Goal: Task Accomplishment & Management: Complete application form

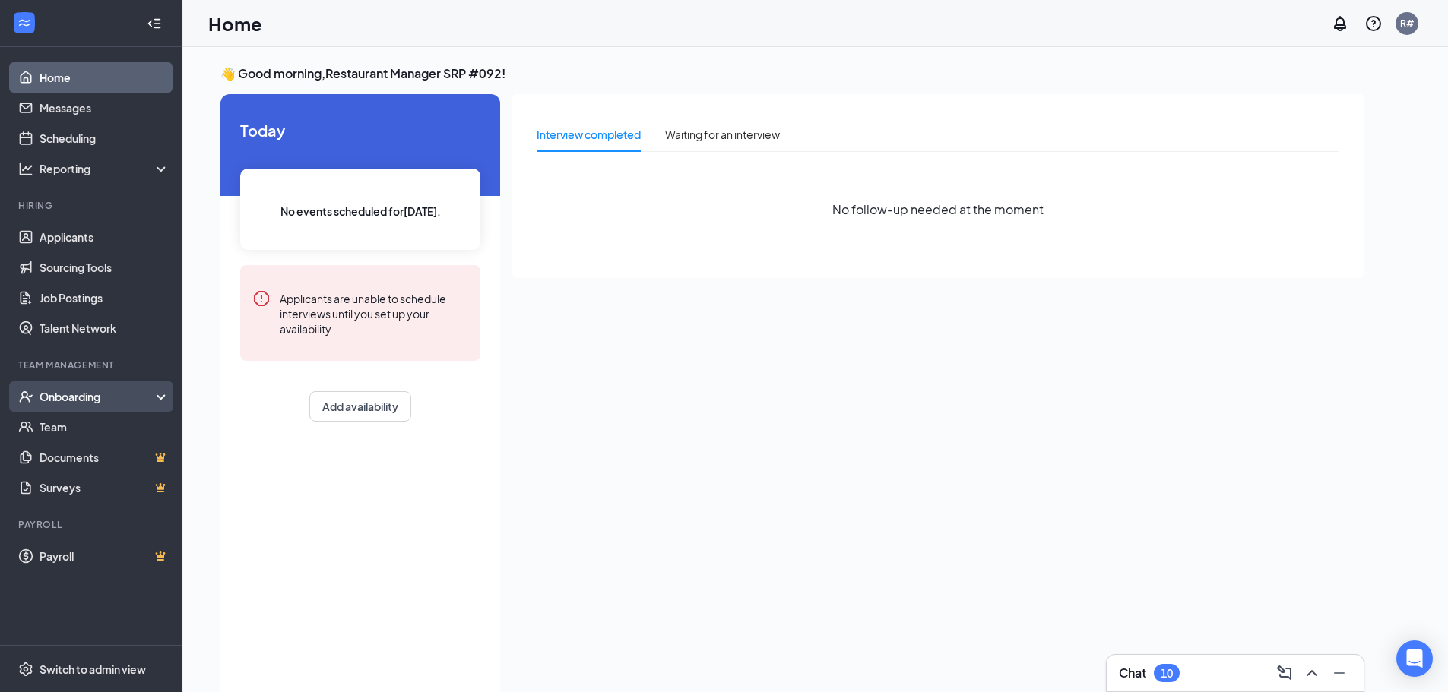
click at [90, 388] on div "Onboarding" at bounding box center [91, 396] width 182 height 30
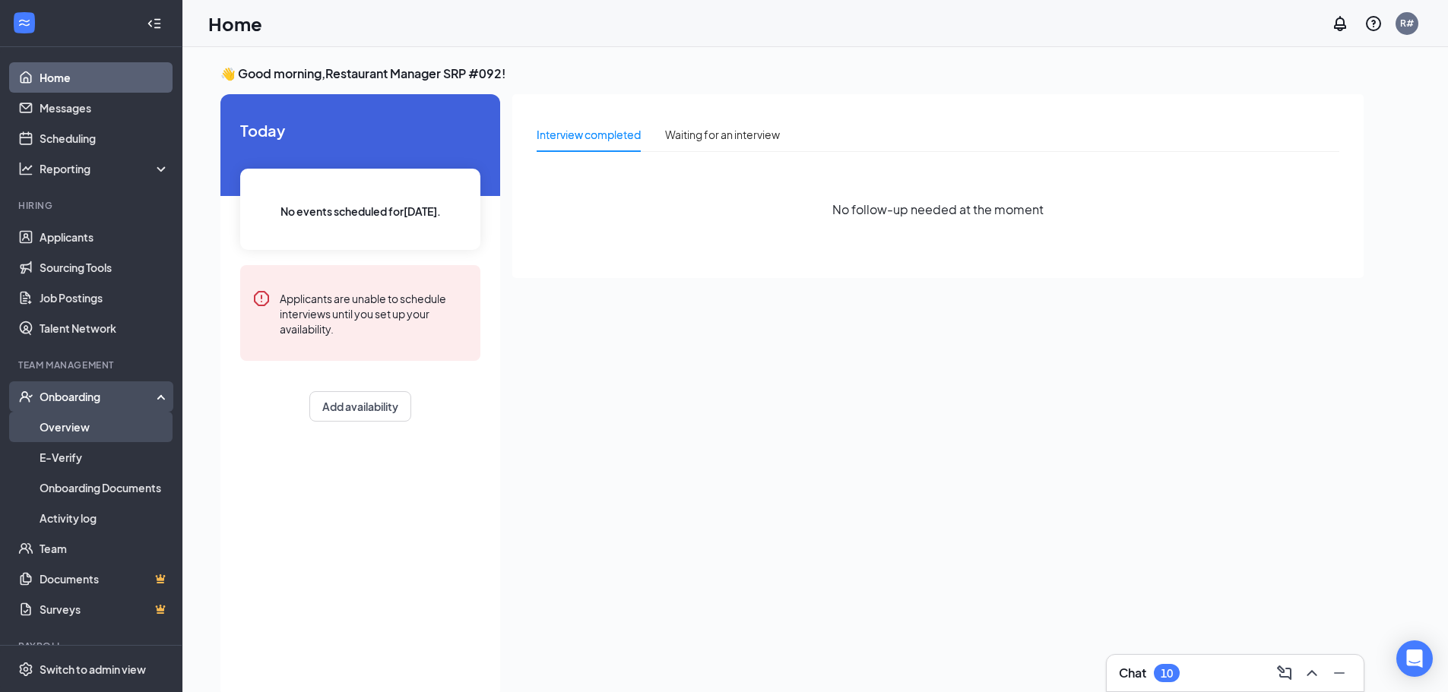
click at [77, 422] on link "Overview" at bounding box center [105, 427] width 130 height 30
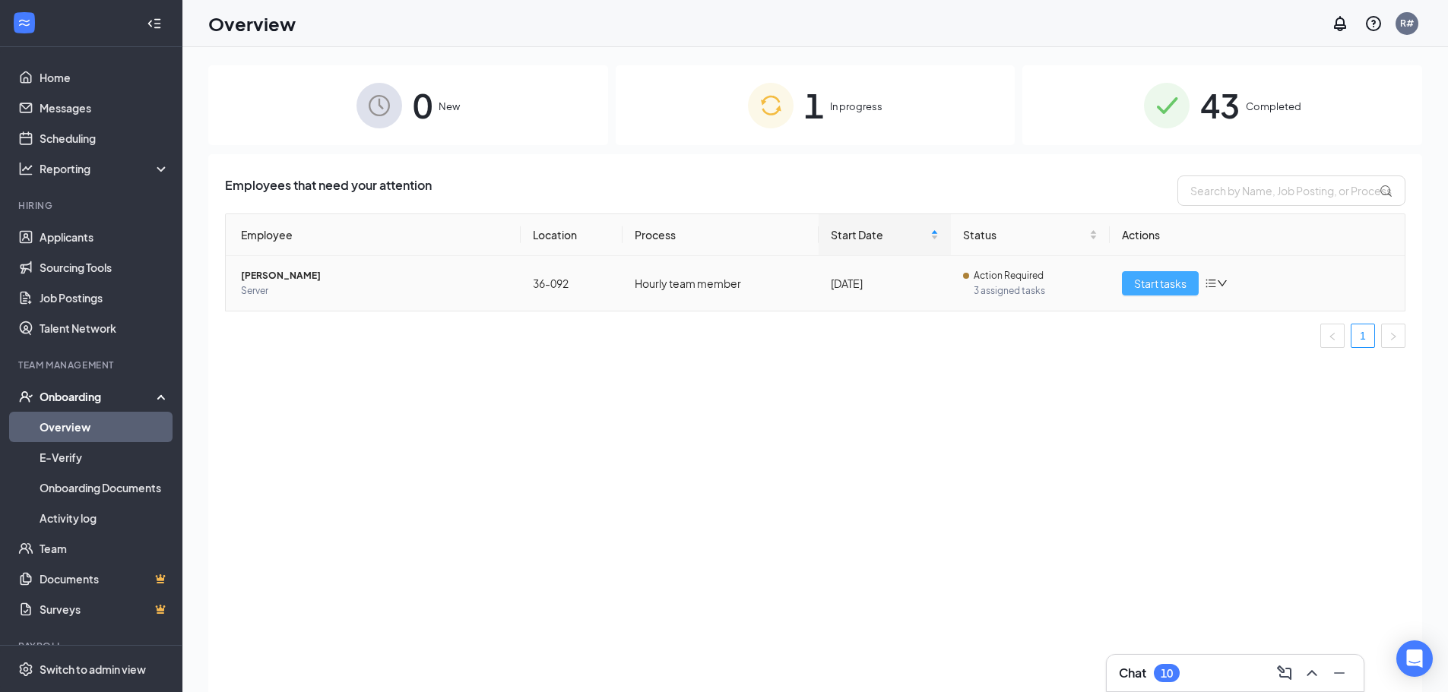
click at [1160, 279] on span "Start tasks" at bounding box center [1160, 283] width 52 height 17
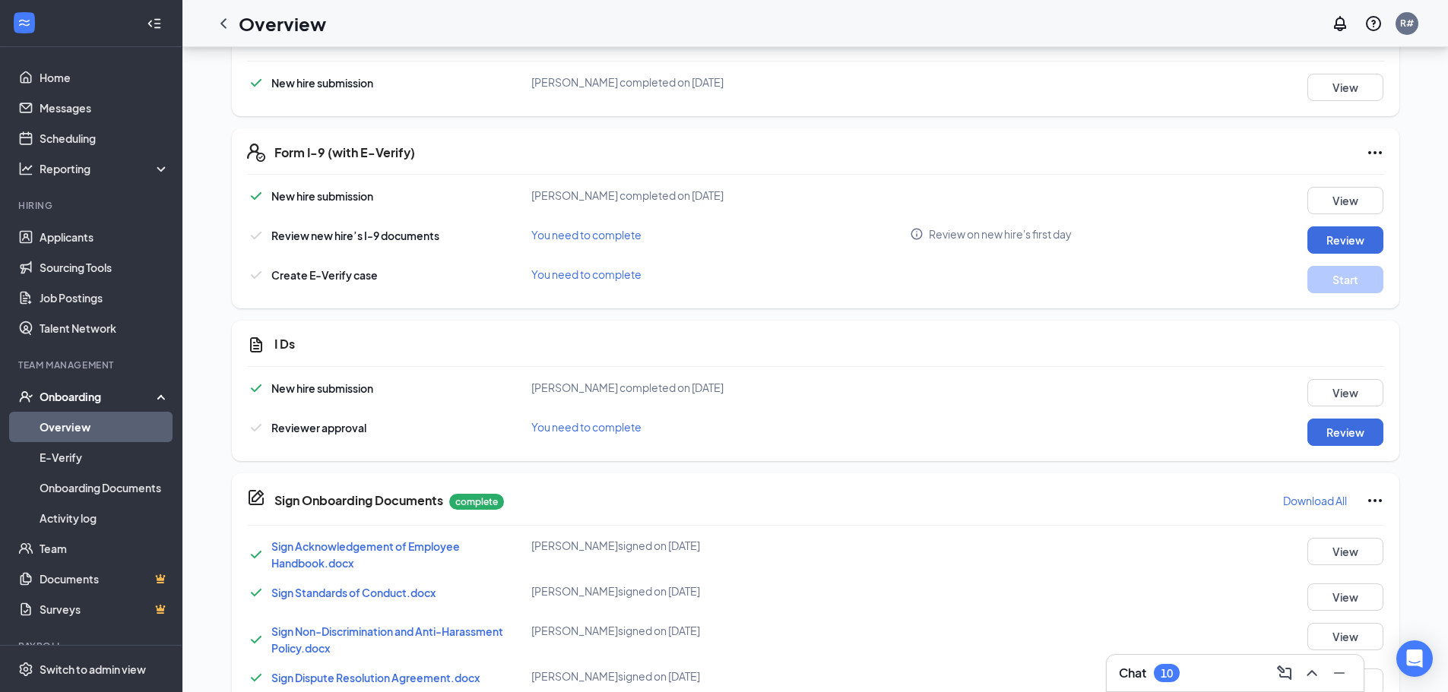
scroll to position [608, 0]
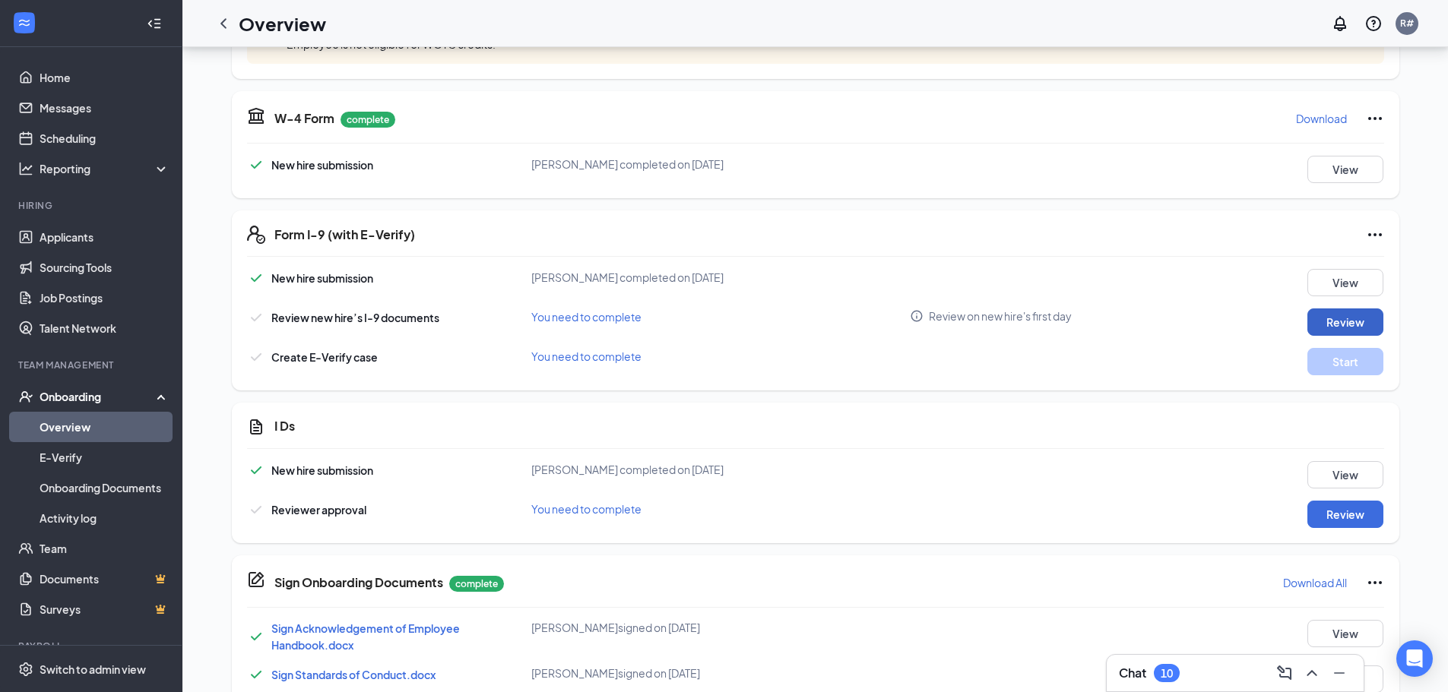
click at [1350, 318] on button "Review" at bounding box center [1345, 322] width 76 height 27
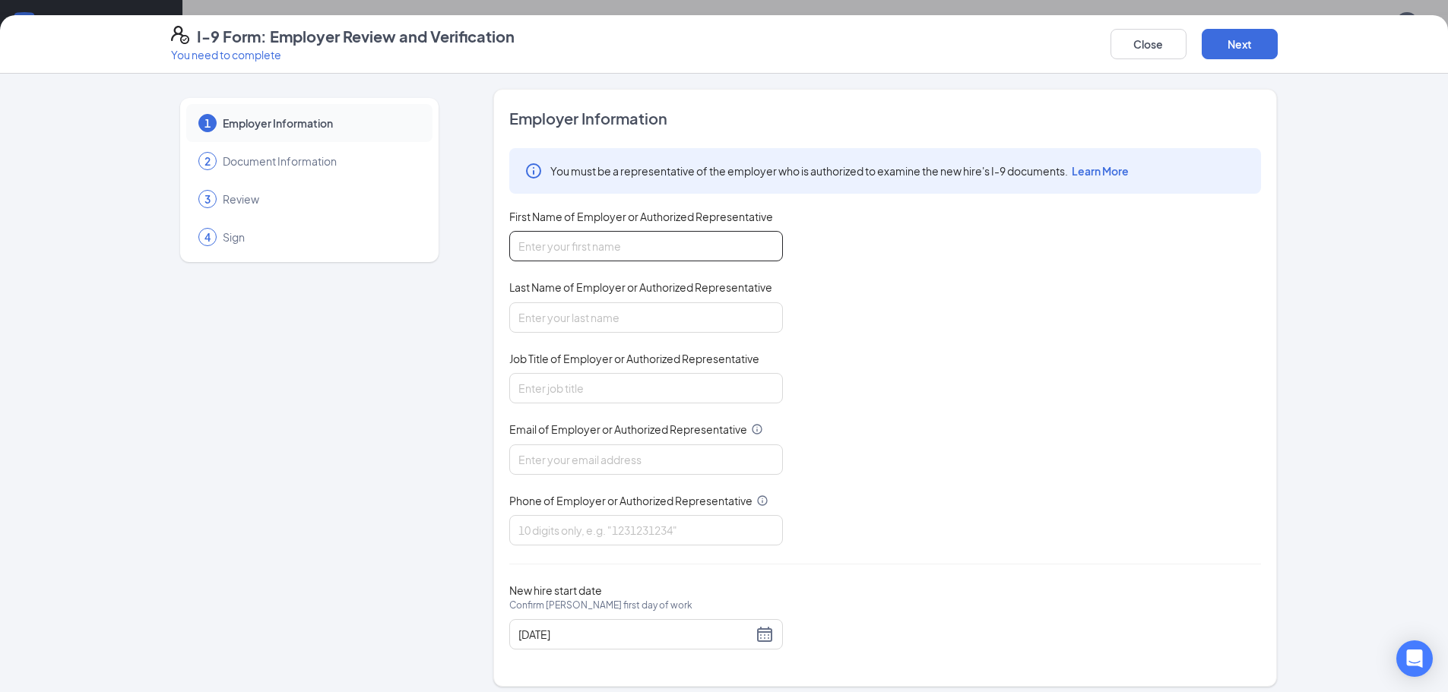
click at [609, 248] on input "First Name of Employer or Authorized Representative" at bounding box center [646, 246] width 274 height 30
type input "[PERSON_NAME]"
type input "[EMAIL_ADDRESS][DOMAIN_NAME]"
click at [593, 375] on input "Job Title of Employer or Authorized Representative" at bounding box center [646, 388] width 274 height 30
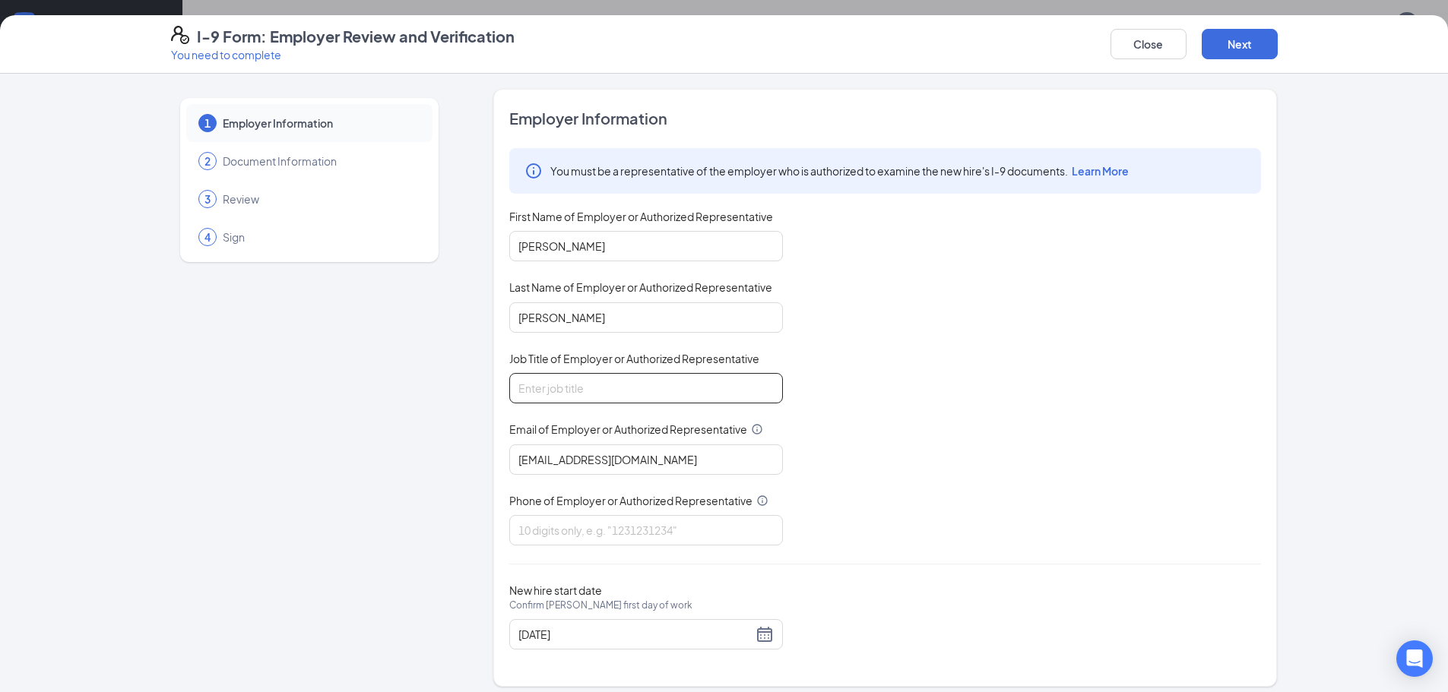
type input "General manager"
click at [587, 529] on input "Phone of Employer or Authorized Representative" at bounding box center [646, 530] width 274 height 30
type input "3523361839"
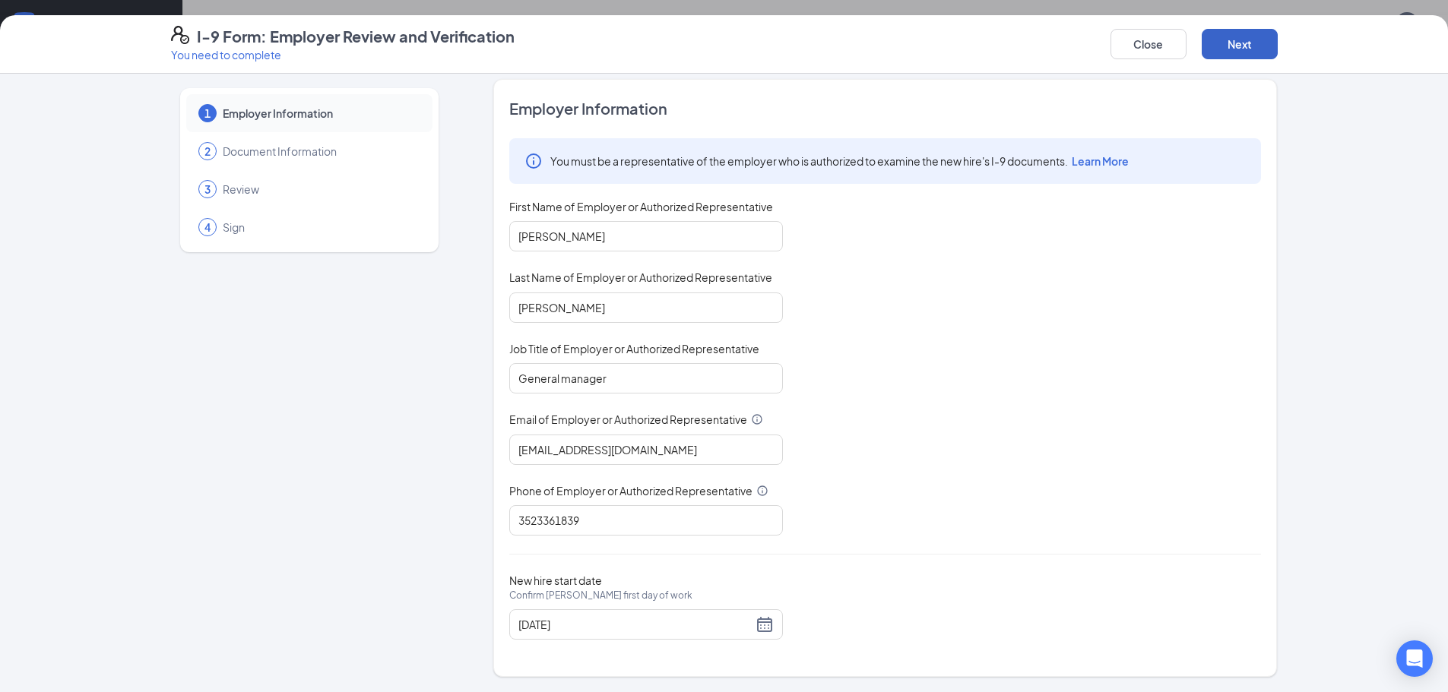
click at [1239, 40] on button "Next" at bounding box center [1239, 44] width 76 height 30
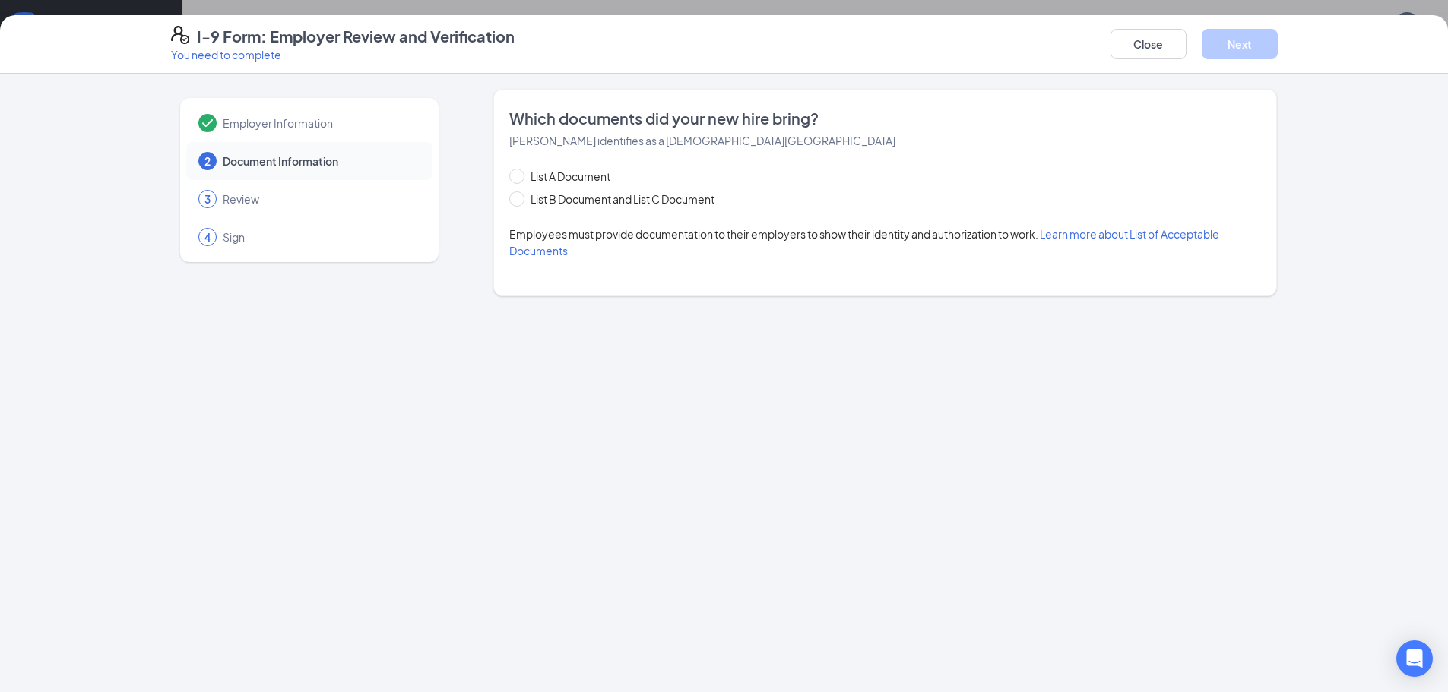
scroll to position [0, 0]
click at [1146, 45] on button "Close" at bounding box center [1148, 44] width 76 height 30
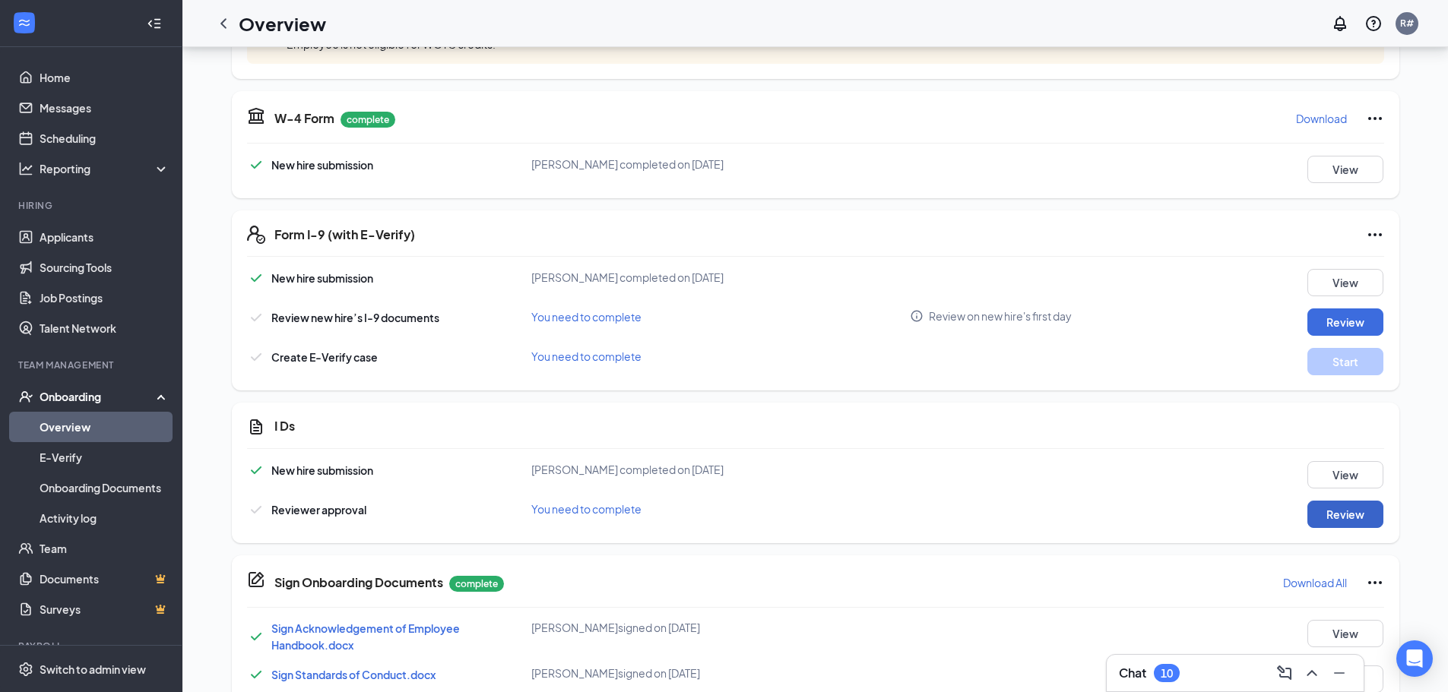
click at [1345, 513] on button "Review" at bounding box center [1345, 514] width 76 height 27
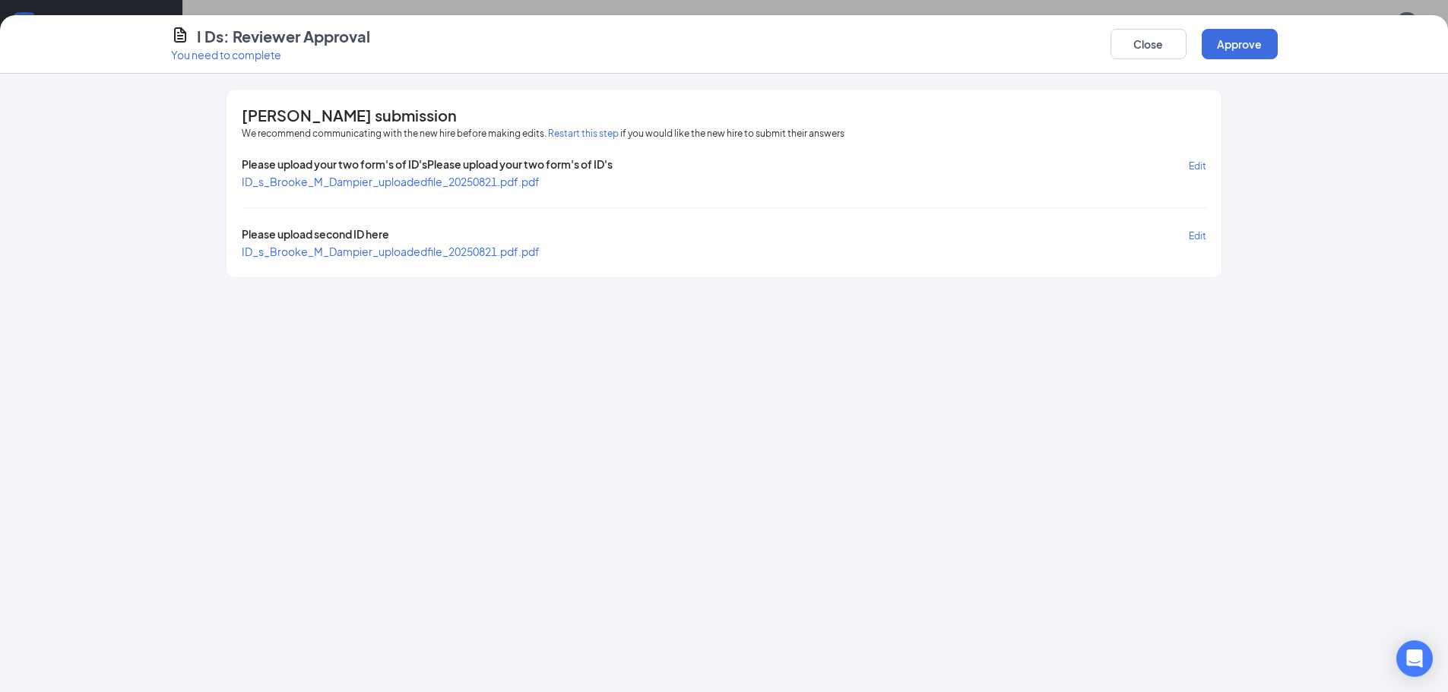
click at [366, 185] on span "ID_s_Brooke_M_Dampier_uploadedfile_20250821.pdf.pdf" at bounding box center [391, 182] width 298 height 14
click at [454, 245] on span "ID_s_Brooke_M_Dampier_uploadedfile_20250821.pdf.pdf" at bounding box center [391, 252] width 298 height 14
click at [1246, 52] on button "Approve" at bounding box center [1239, 44] width 76 height 30
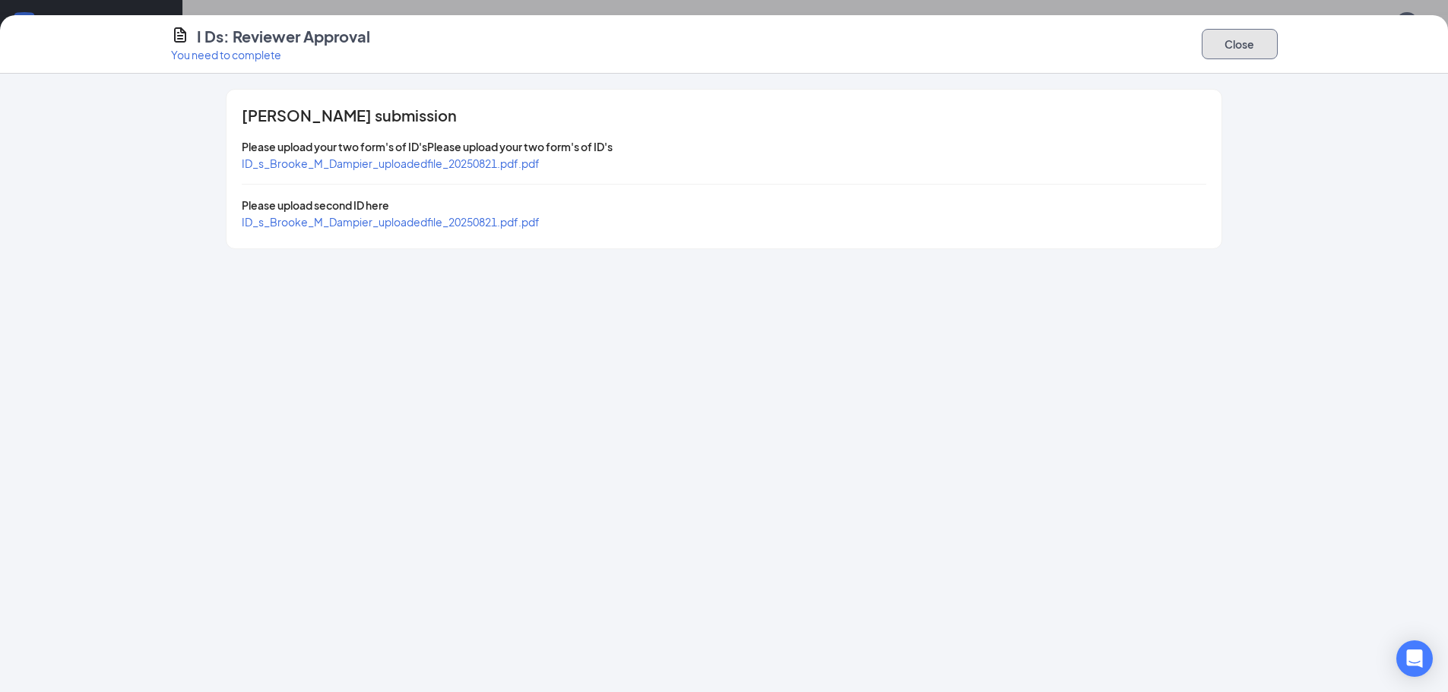
click at [1233, 54] on button "Close" at bounding box center [1239, 44] width 76 height 30
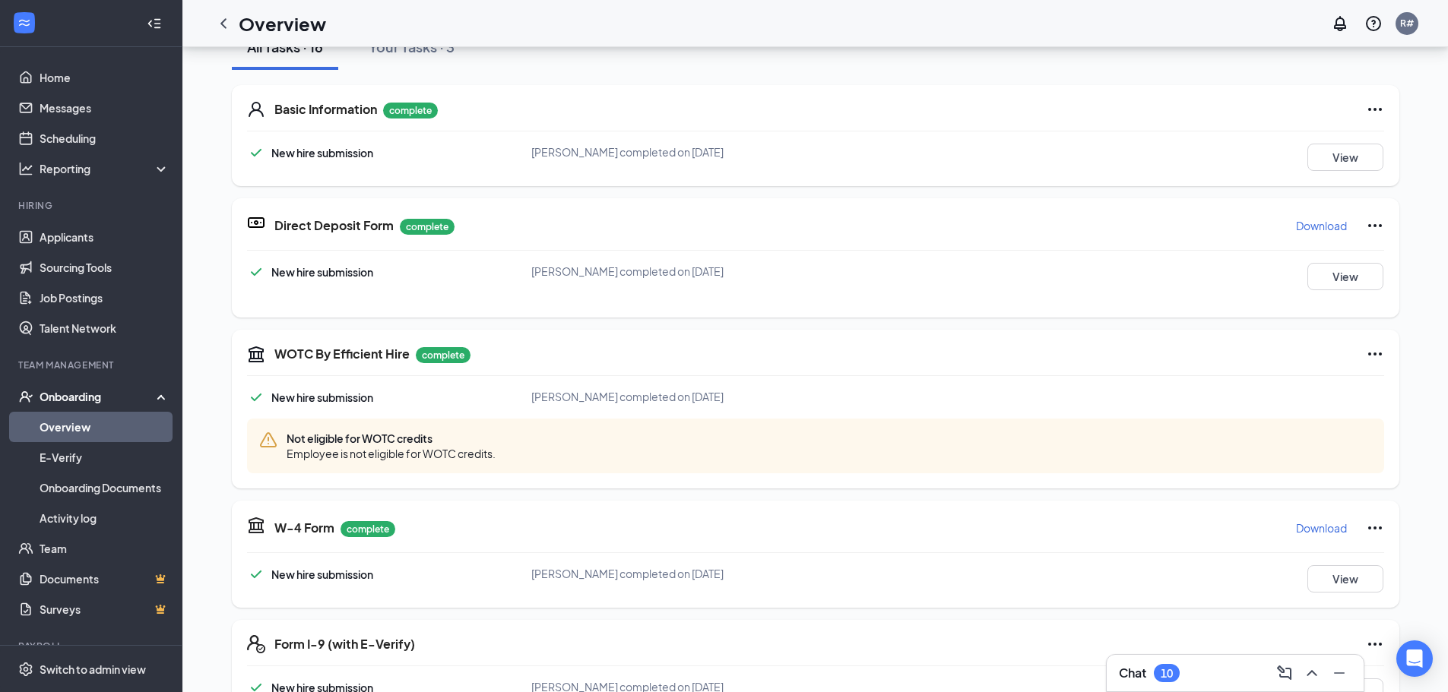
scroll to position [152, 0]
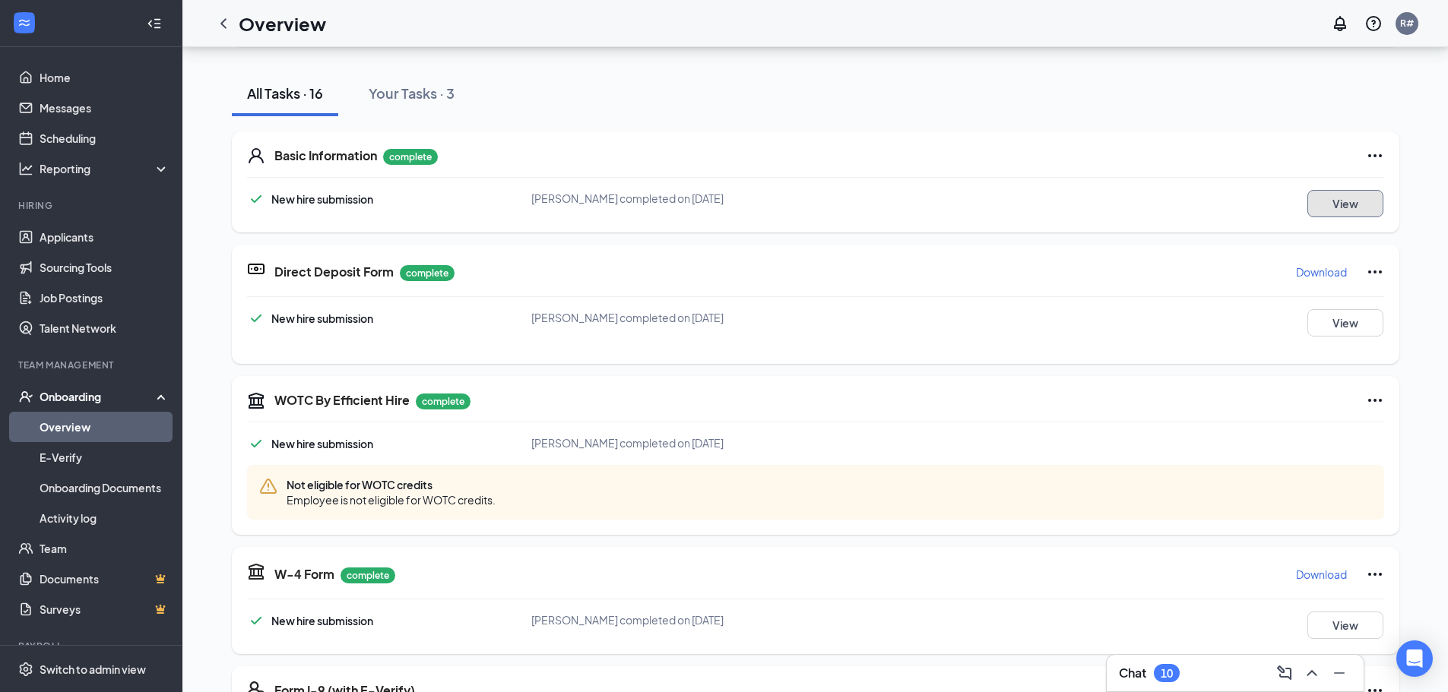
click at [1336, 203] on button "View" at bounding box center [1345, 203] width 76 height 27
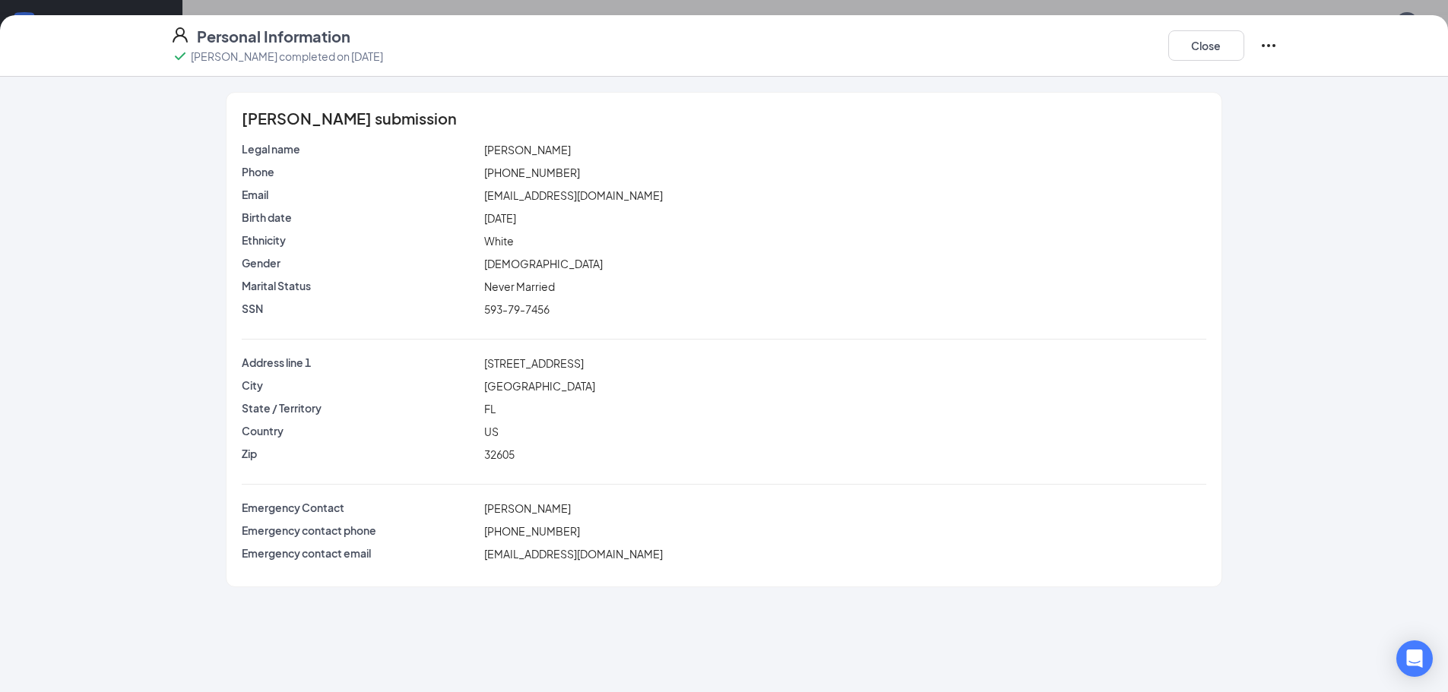
click at [1190, 62] on div "Close" at bounding box center [1222, 46] width 109 height 40
click at [1195, 43] on button "Close" at bounding box center [1206, 45] width 76 height 30
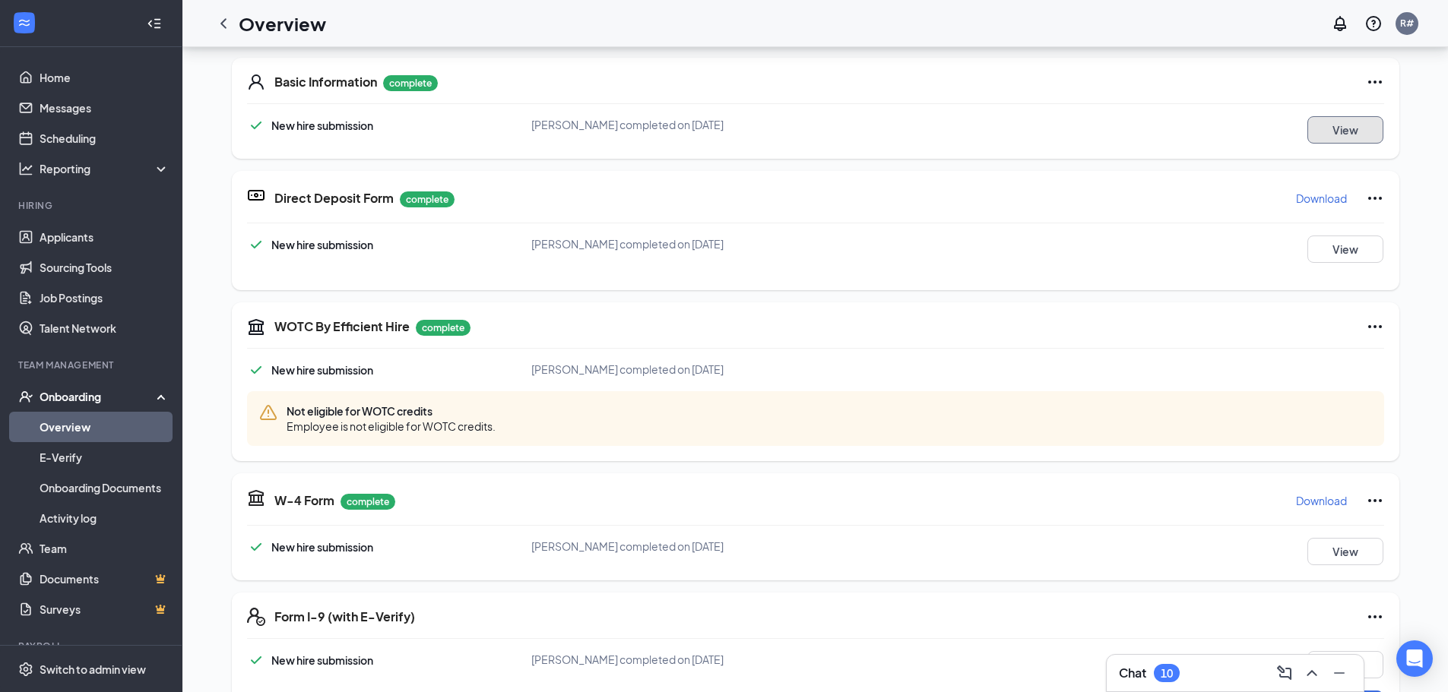
scroll to position [380, 0]
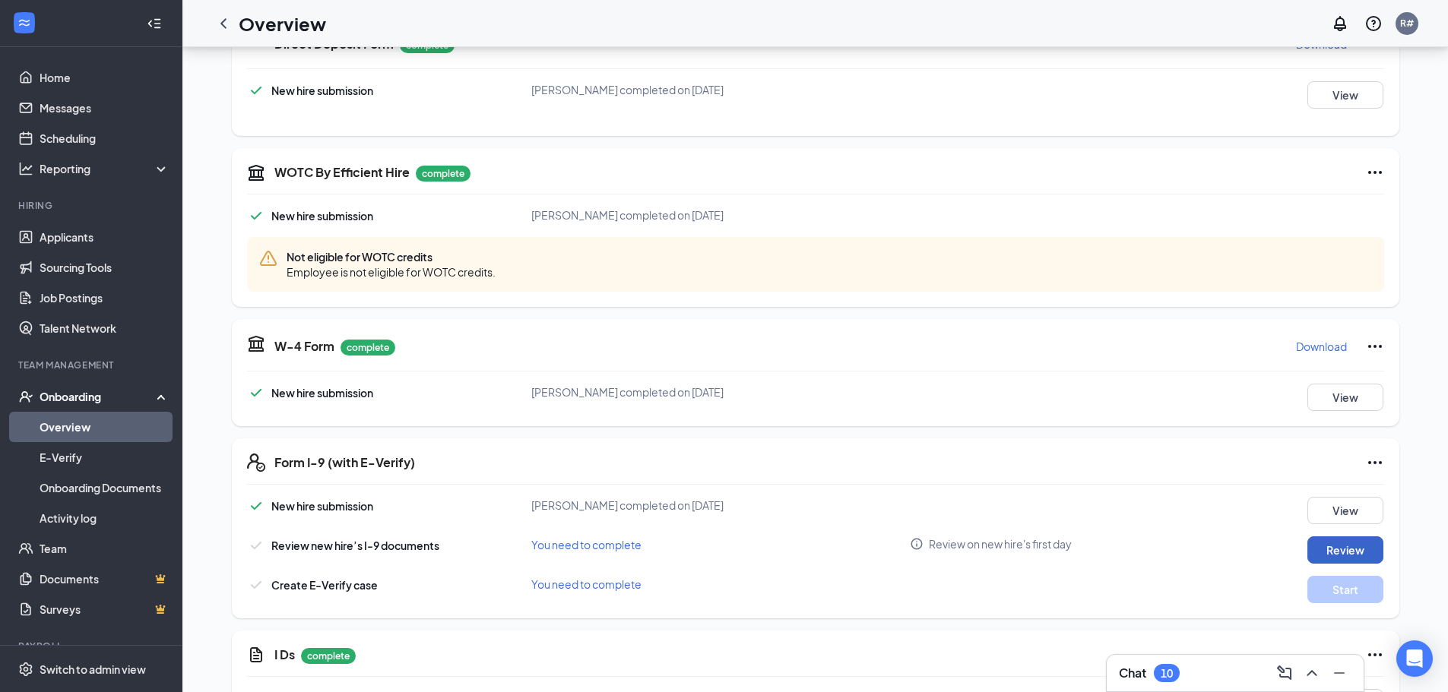
click at [1334, 551] on button "Review" at bounding box center [1345, 549] width 76 height 27
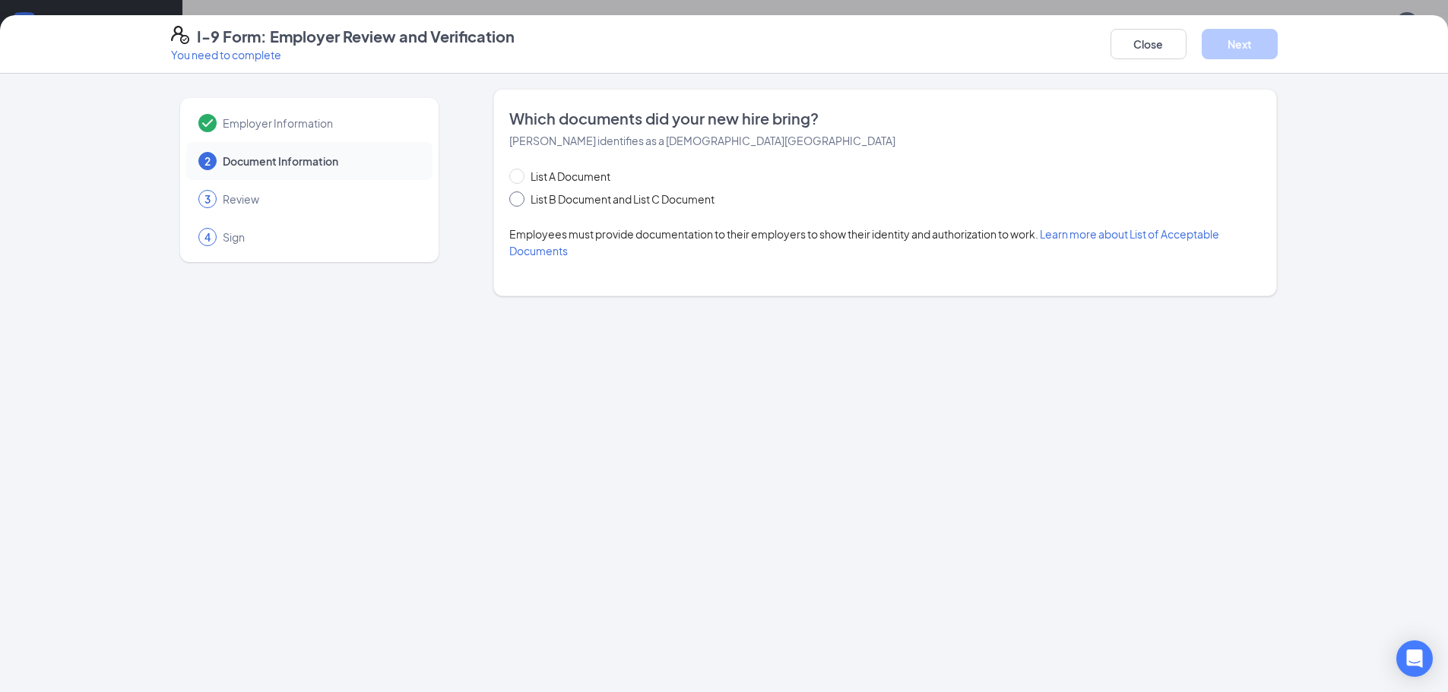
click at [512, 201] on input "List B Document and List C Document" at bounding box center [514, 196] width 11 height 11
radio input "true"
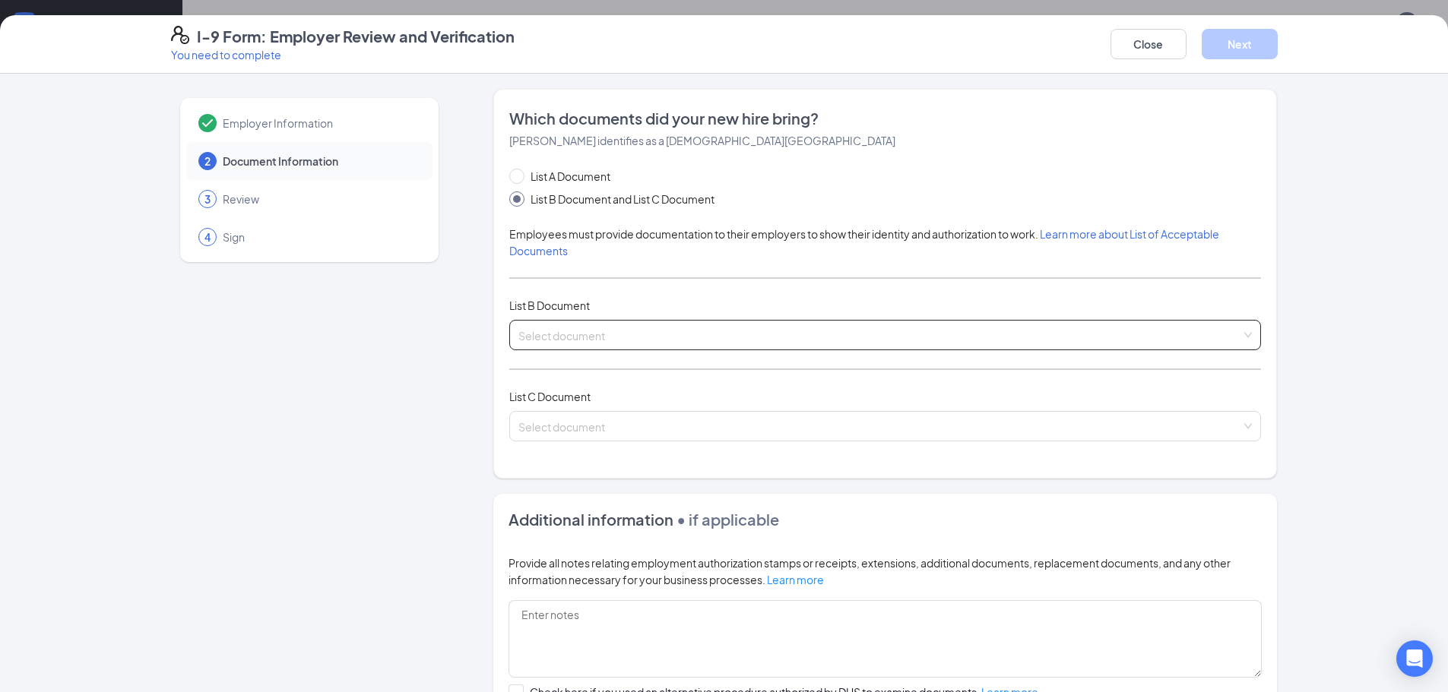
click at [555, 340] on input "search" at bounding box center [879, 332] width 723 height 23
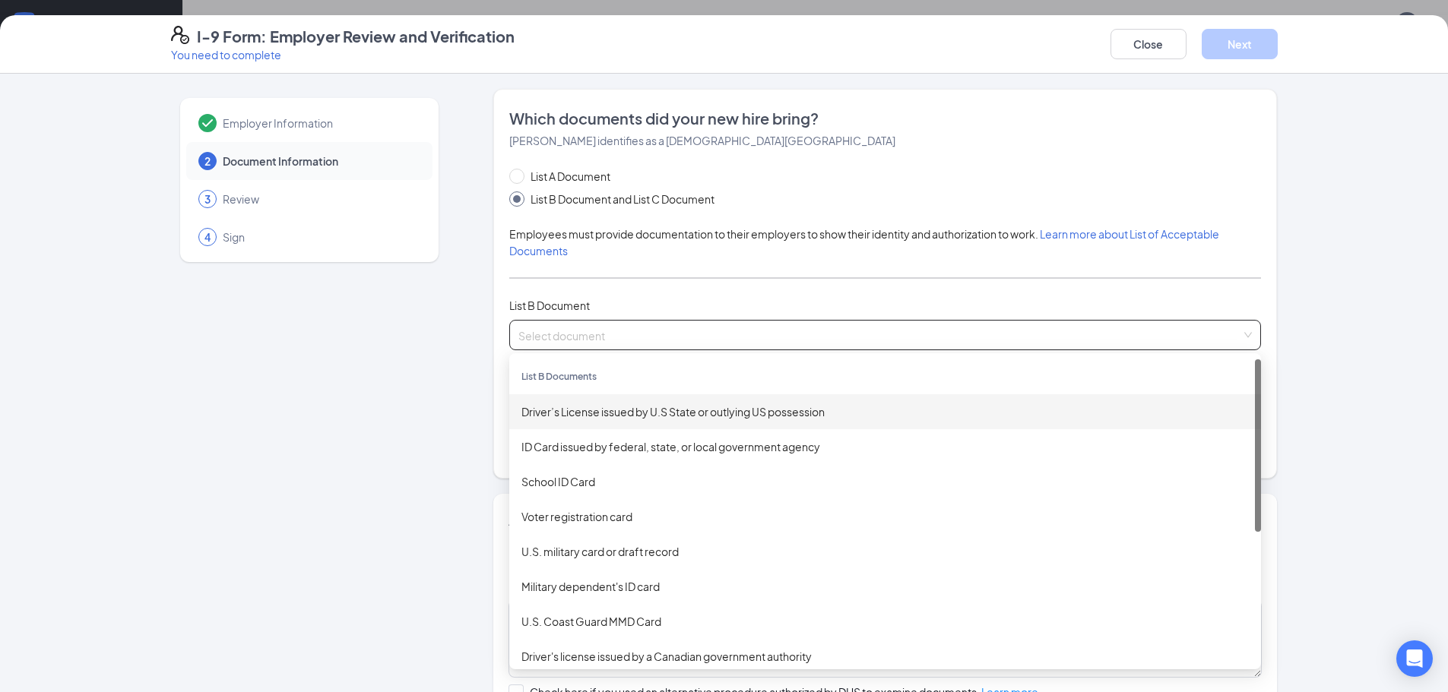
click at [566, 413] on div "Driver’s License issued by U.S State or outlying US possession" at bounding box center [884, 411] width 727 height 17
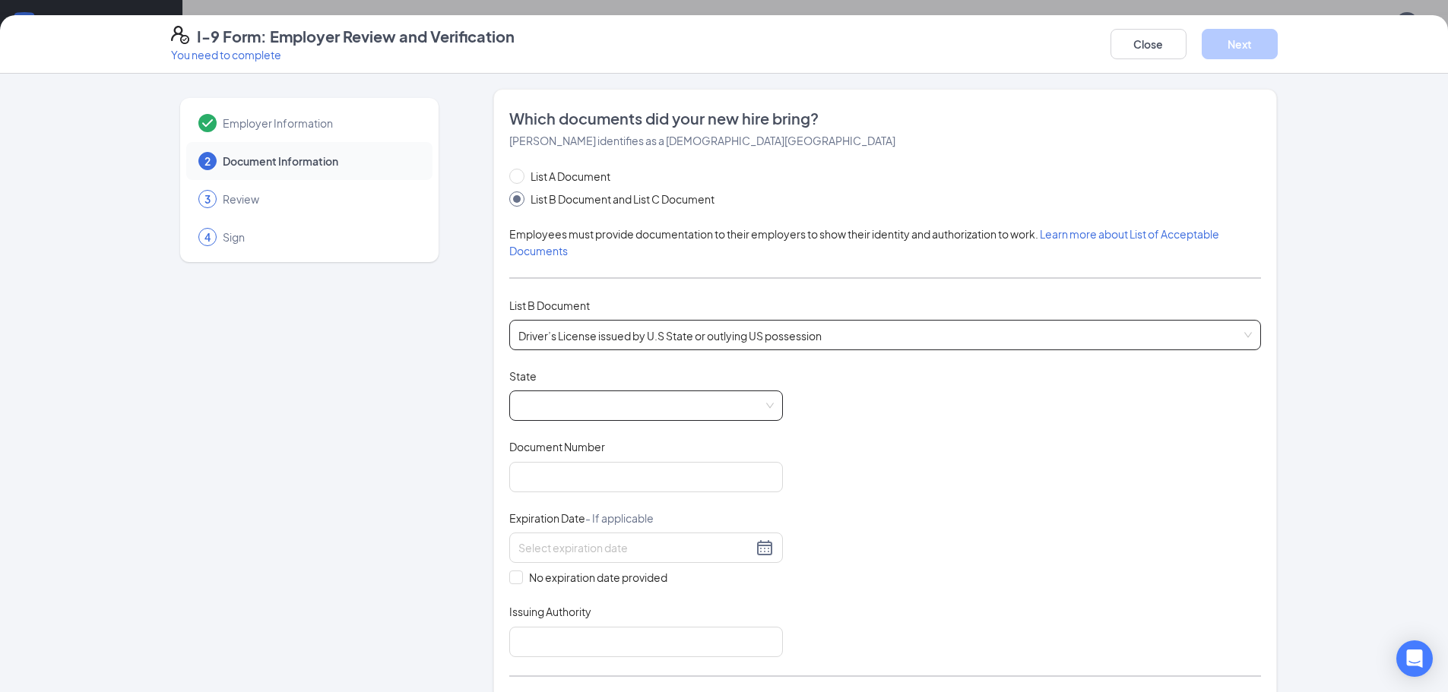
click at [566, 407] on span at bounding box center [645, 405] width 255 height 29
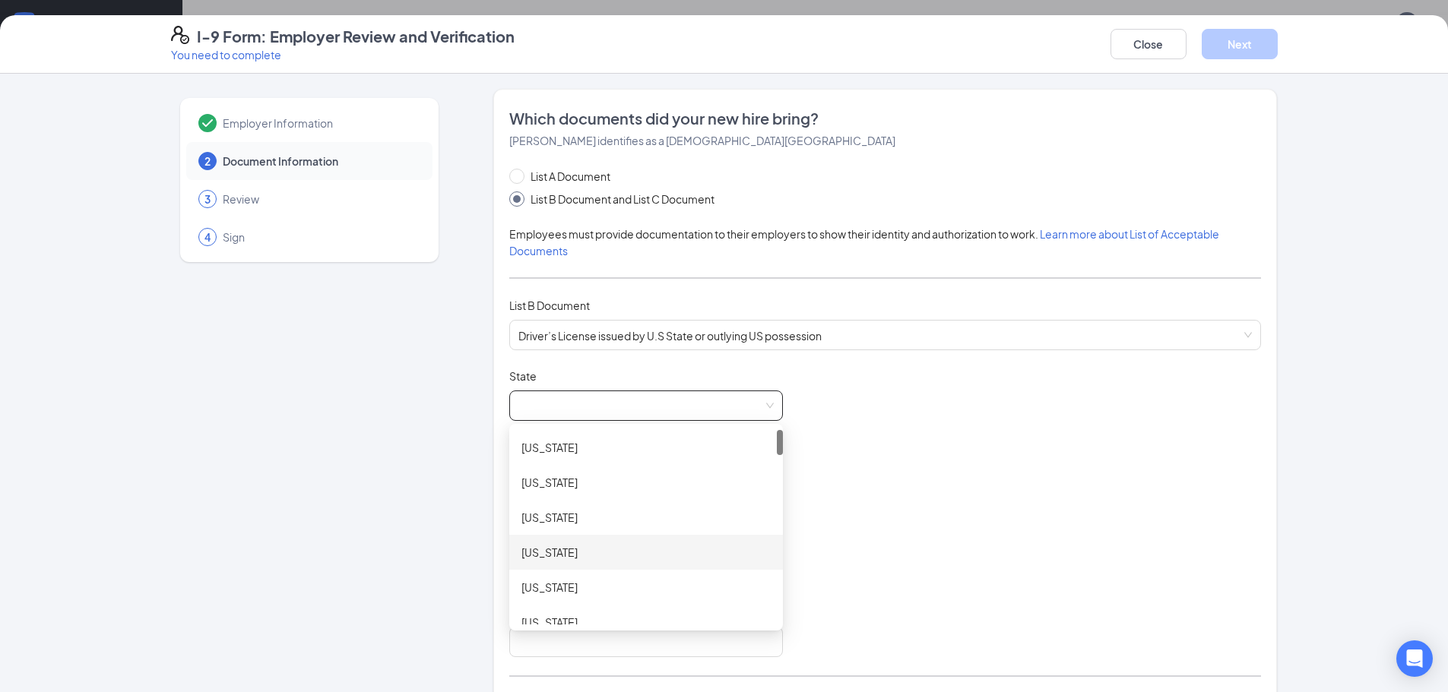
scroll to position [228, 0]
click at [575, 562] on div "[US_STATE]" at bounding box center [645, 569] width 249 height 17
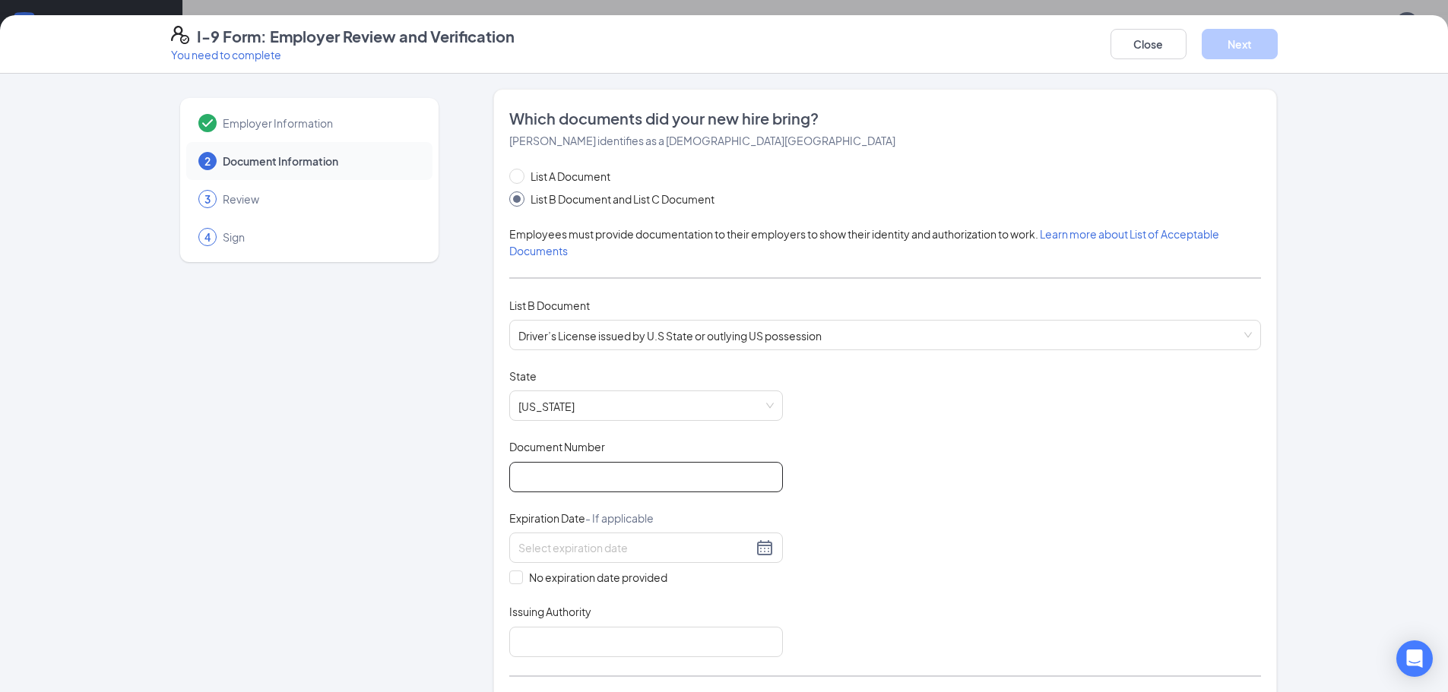
click at [628, 479] on input "Document Number" at bounding box center [646, 477] width 274 height 30
type input "D516073988800"
click at [766, 549] on div at bounding box center [645, 548] width 255 height 18
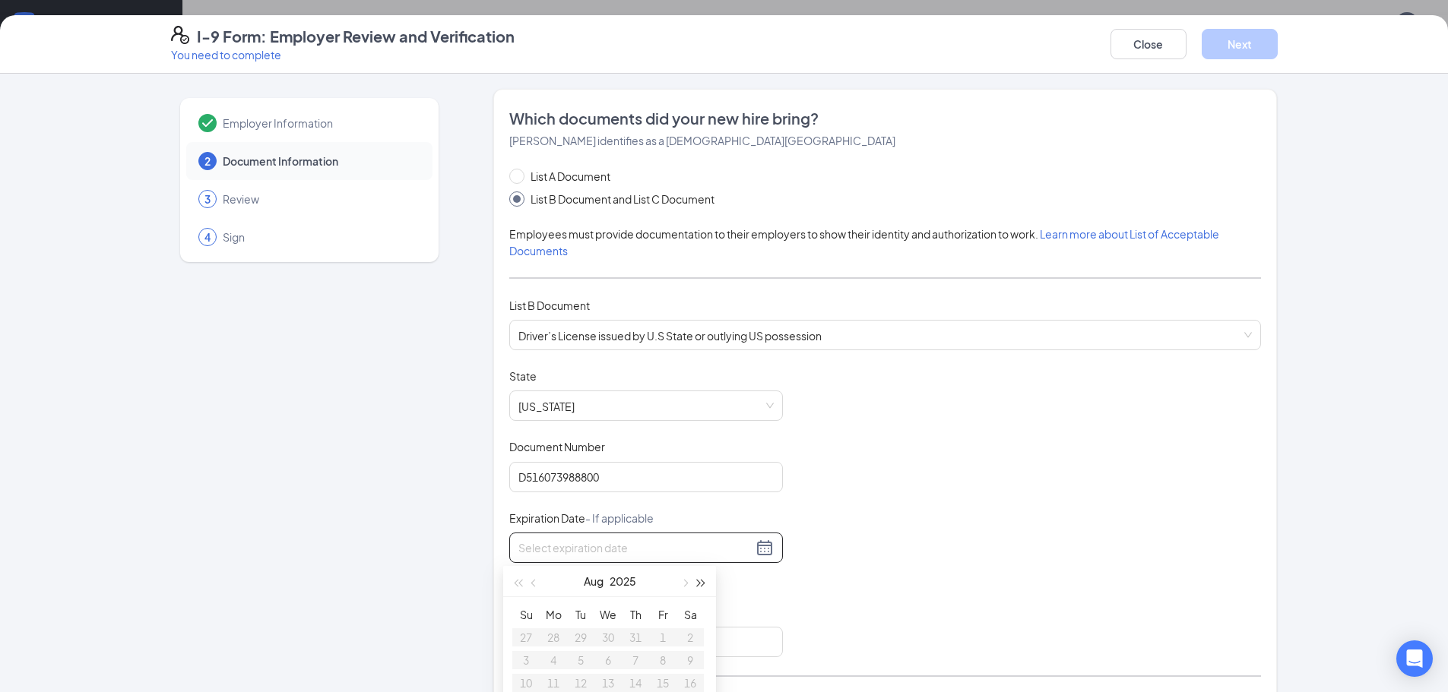
click at [693, 581] on button "button" at bounding box center [701, 581] width 17 height 30
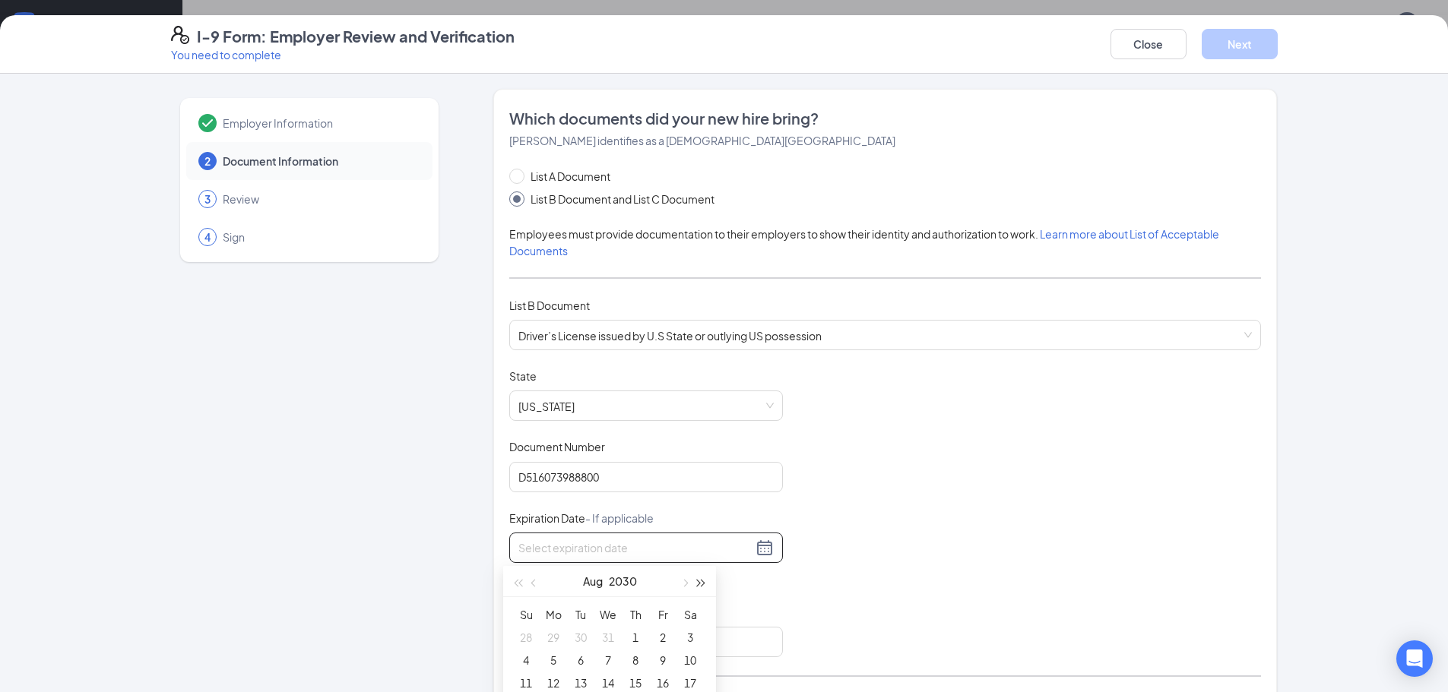
click at [693, 581] on button "button" at bounding box center [701, 581] width 17 height 30
type input "[DATE]"
click at [680, 509] on button "button" at bounding box center [684, 505] width 17 height 30
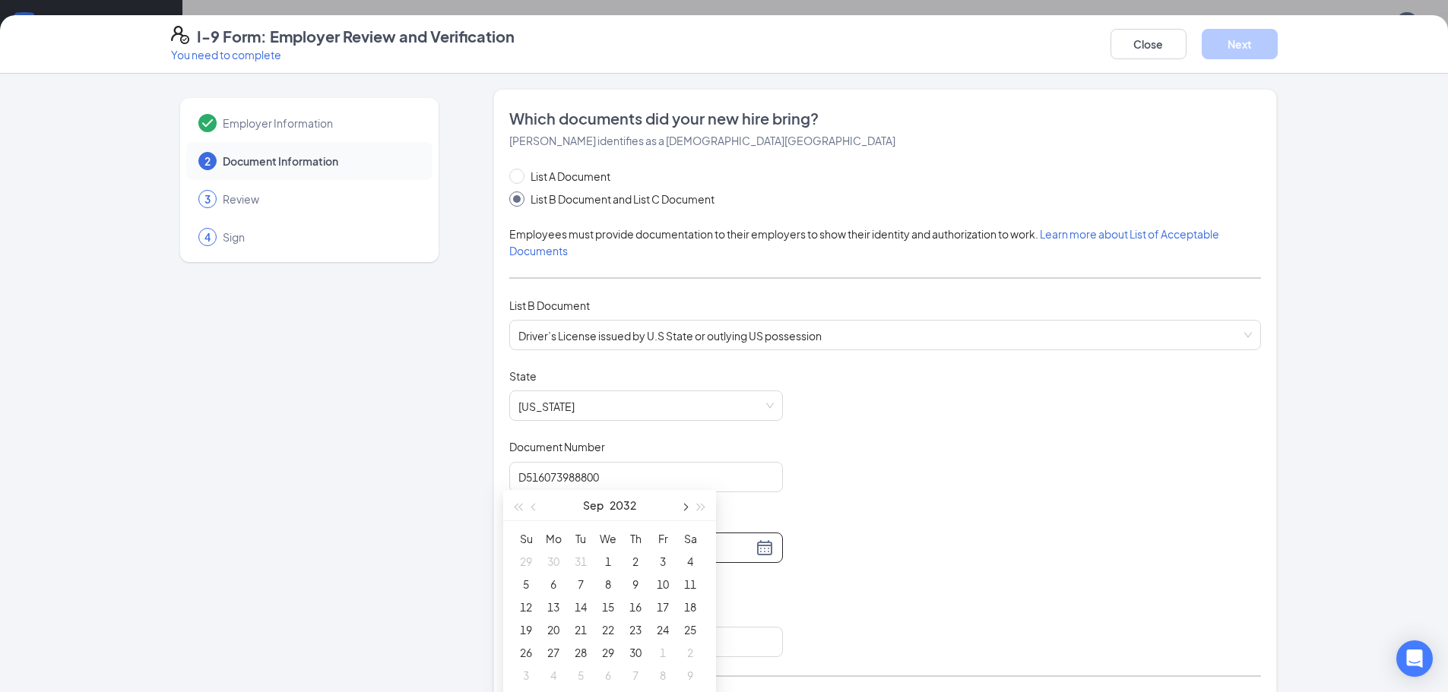
click at [680, 509] on button "button" at bounding box center [684, 505] width 17 height 30
type input "[DATE]"
click at [603, 628] on div "20" at bounding box center [608, 630] width 18 height 18
click at [653, 642] on input "Issuing Authority" at bounding box center [646, 642] width 274 height 30
type input "[US_STATE]"
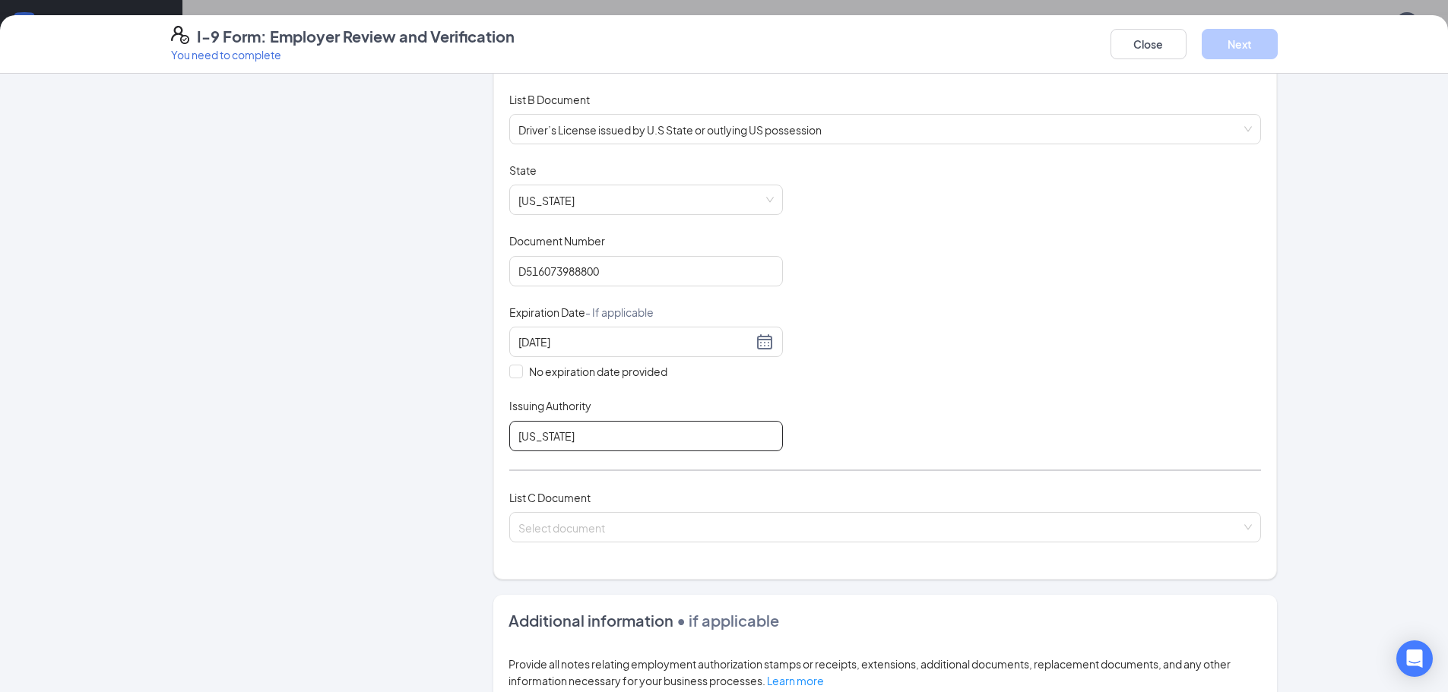
scroll to position [228, 0]
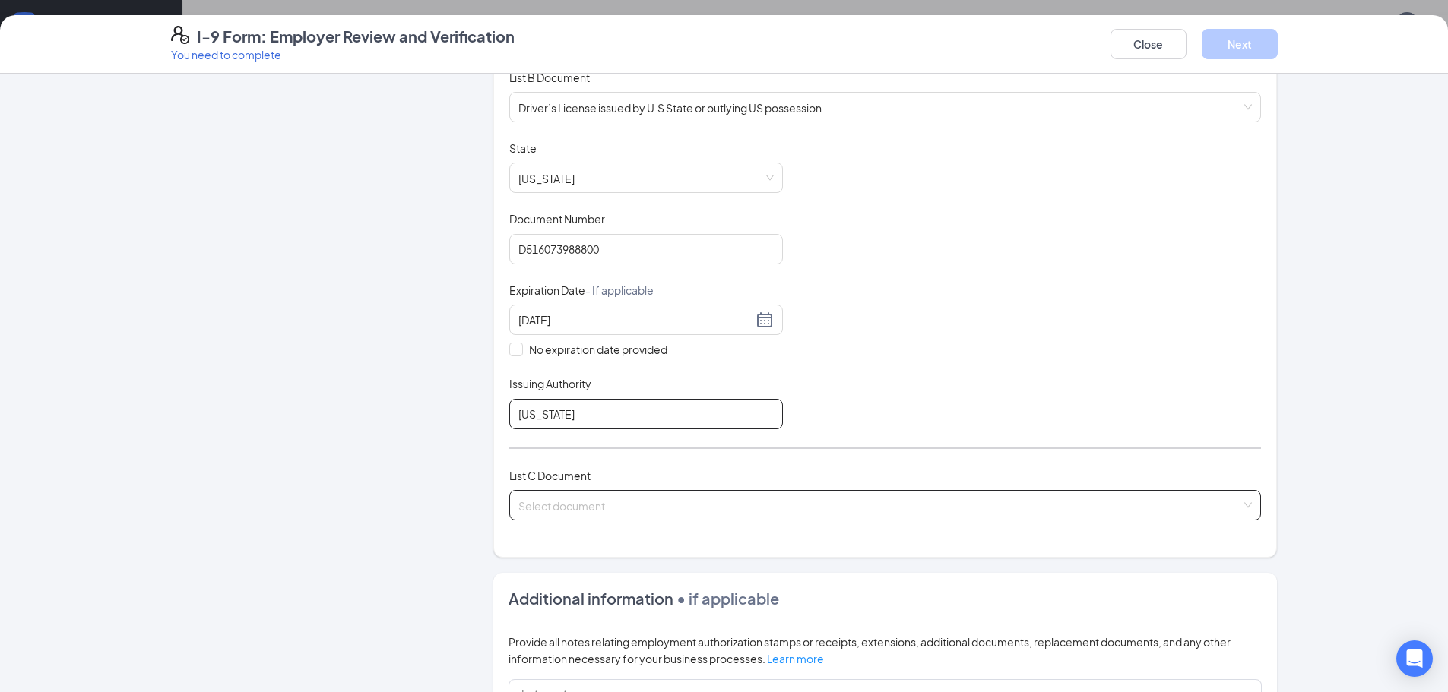
click at [672, 490] on div "Select document" at bounding box center [885, 505] width 752 height 30
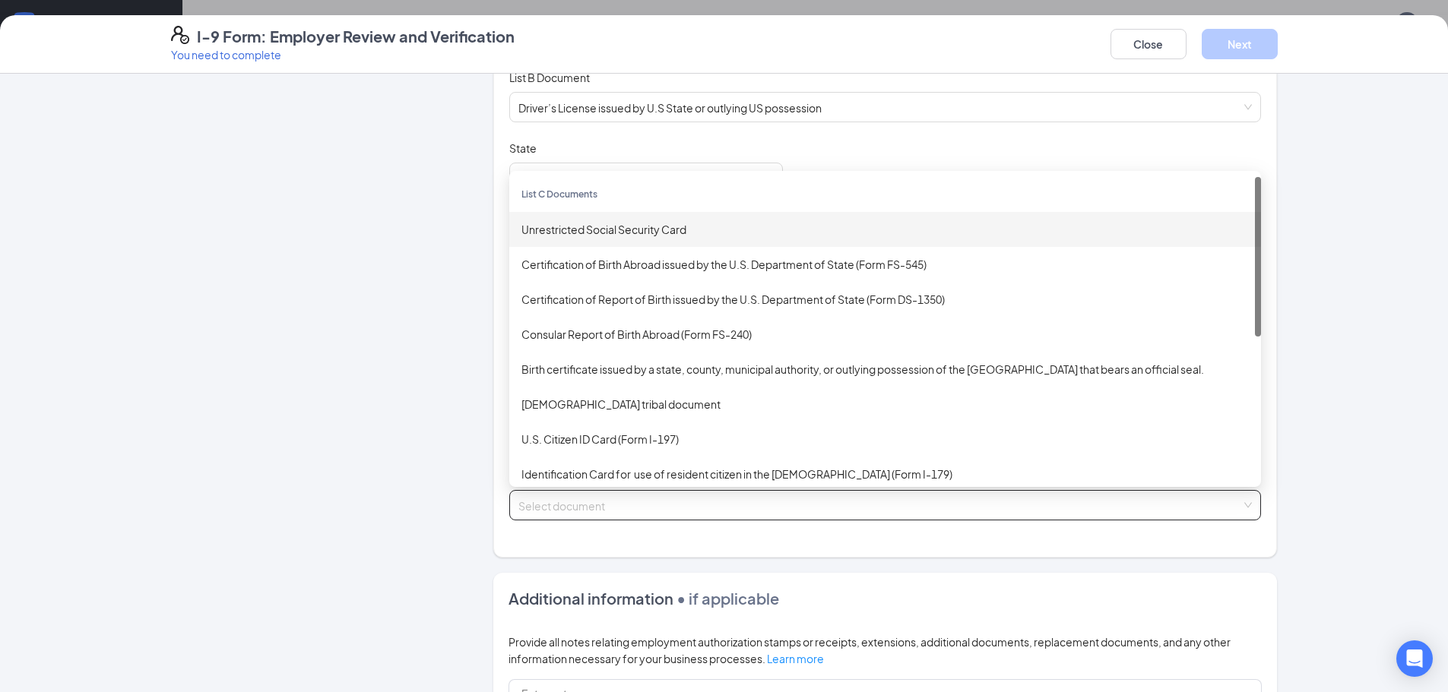
click at [615, 239] on div "Unrestricted Social Security Card" at bounding box center [885, 229] width 752 height 35
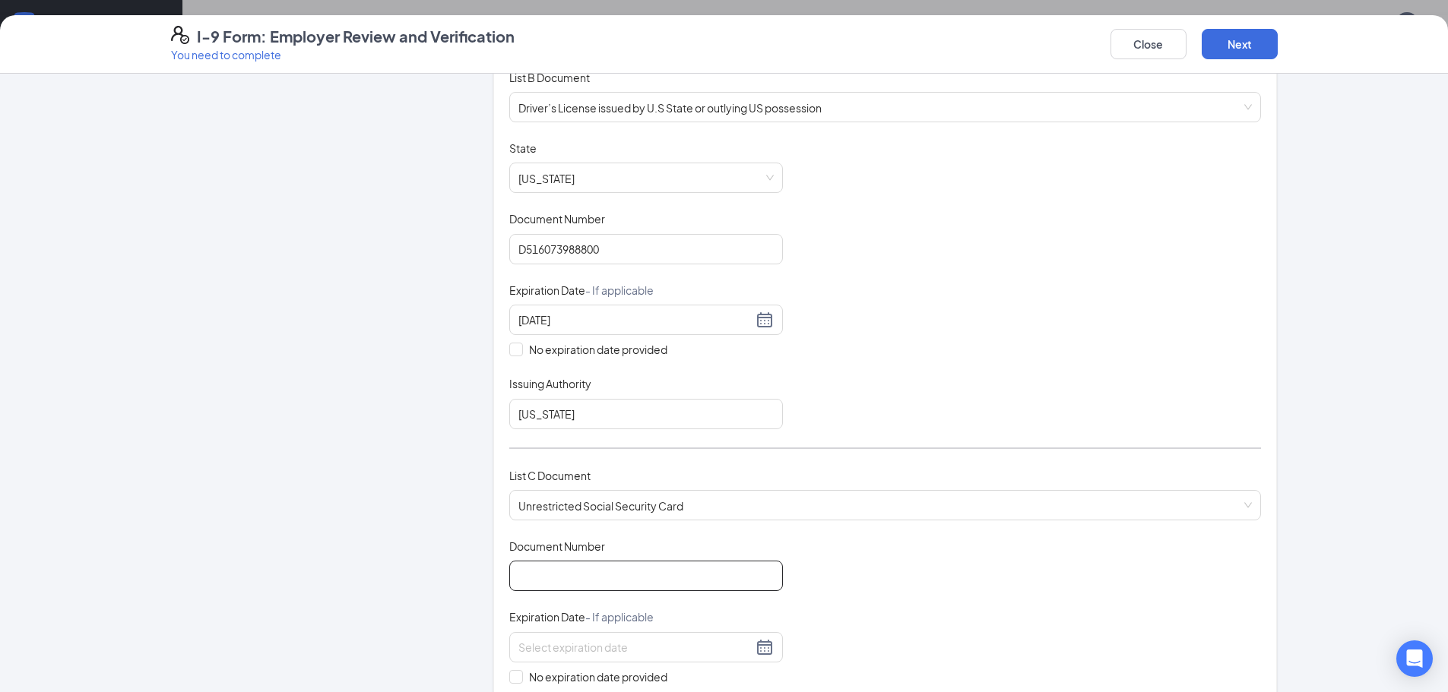
click at [572, 571] on input "Document Number" at bounding box center [646, 576] width 274 height 30
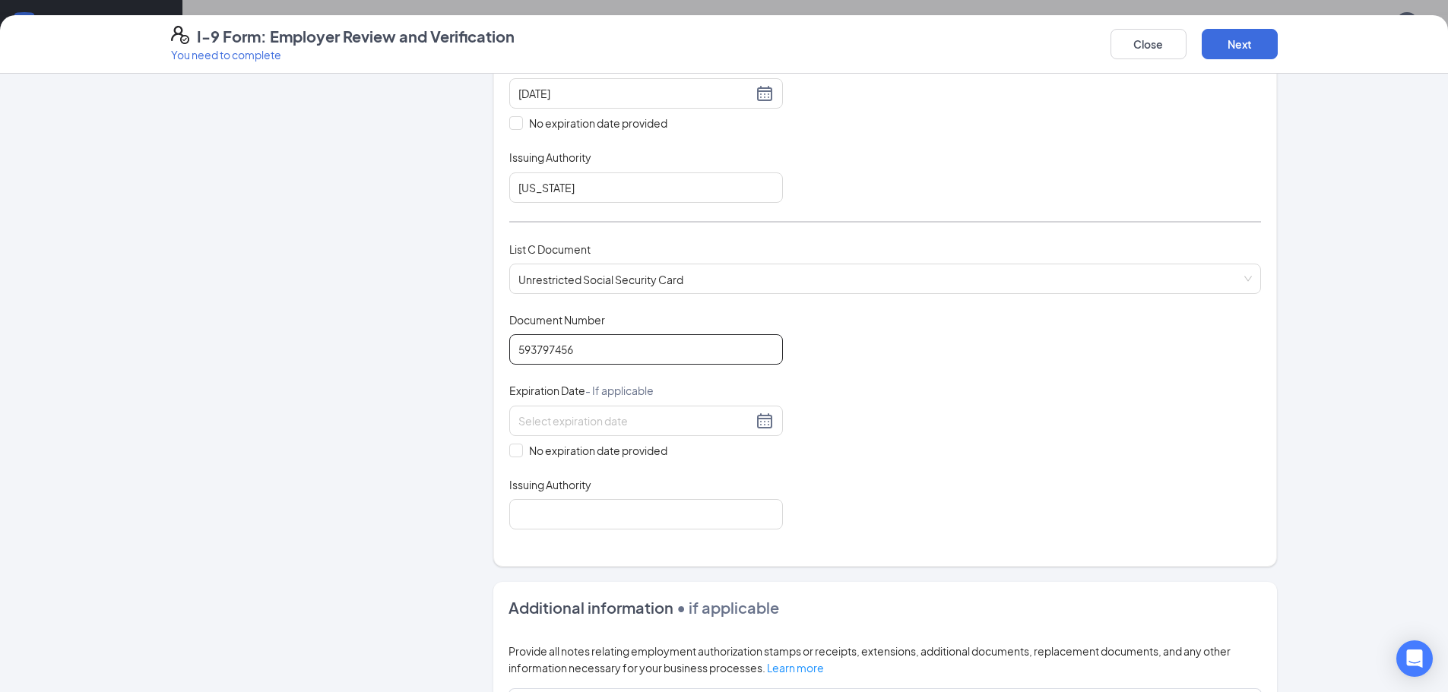
scroll to position [456, 0]
type input "593797456"
click at [512, 444] on input "No expiration date provided" at bounding box center [514, 447] width 11 height 11
checkbox input "true"
click at [562, 511] on input "Issuing Authority" at bounding box center [646, 516] width 274 height 30
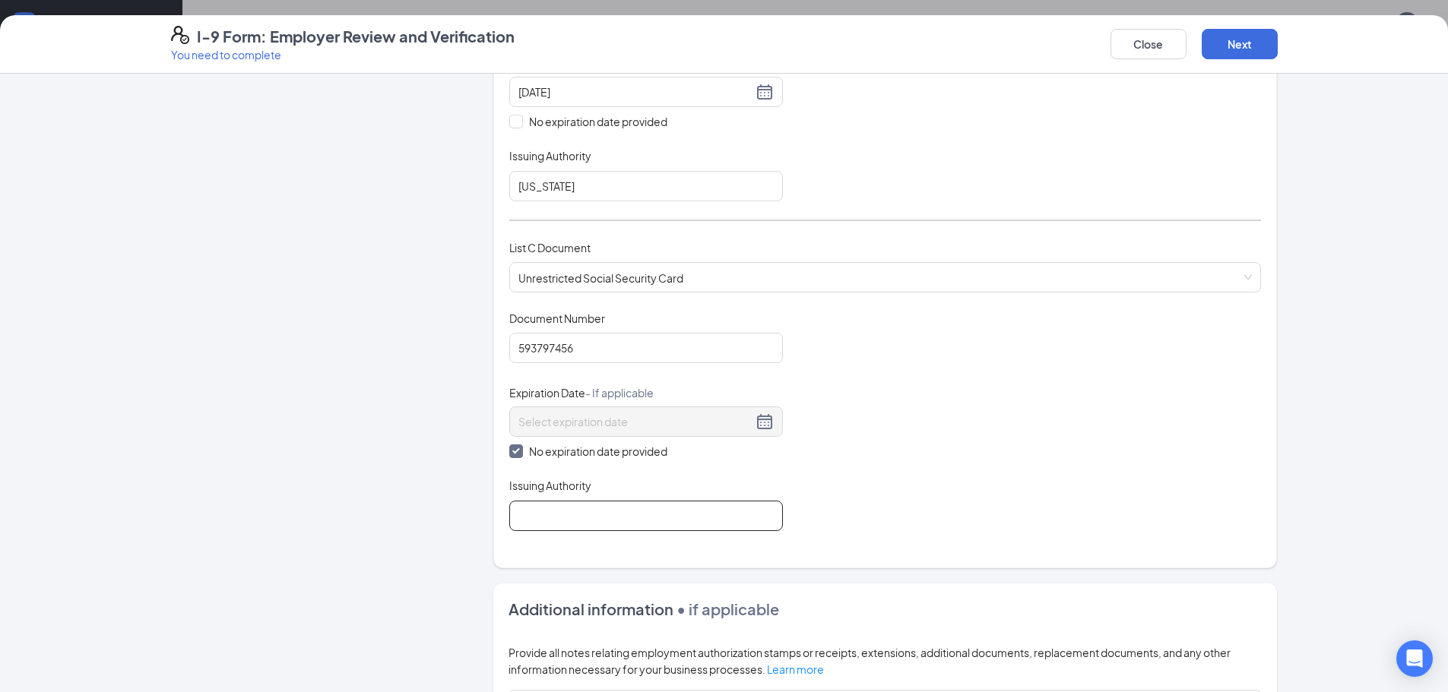
type input "Social Security Administration"
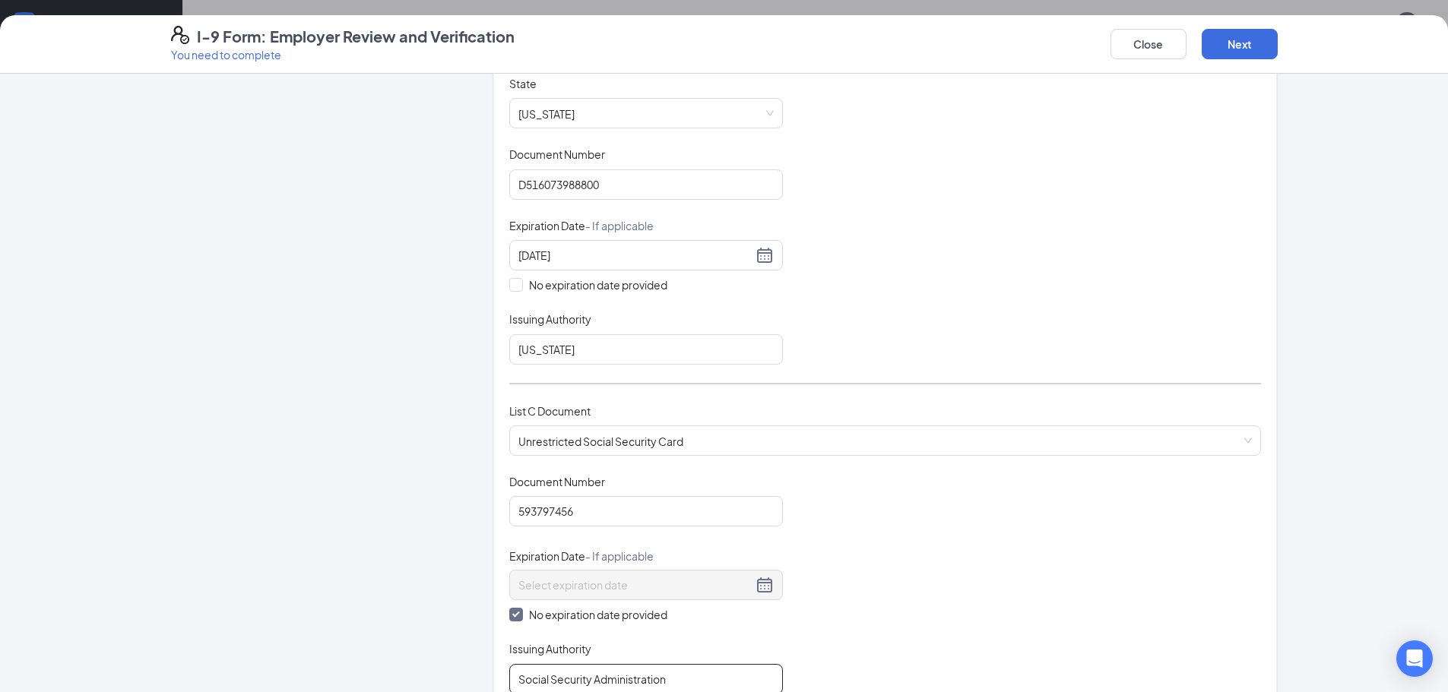
scroll to position [278, 0]
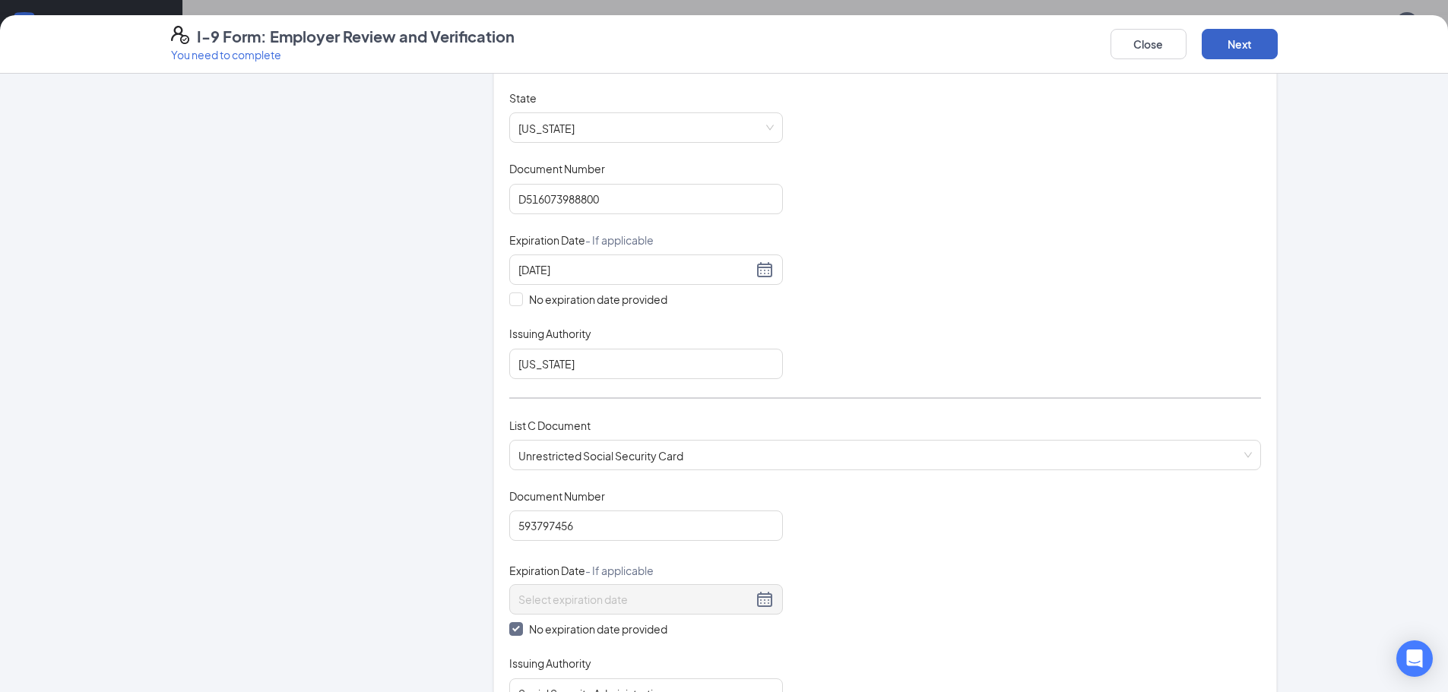
click at [1258, 42] on button "Next" at bounding box center [1239, 44] width 76 height 30
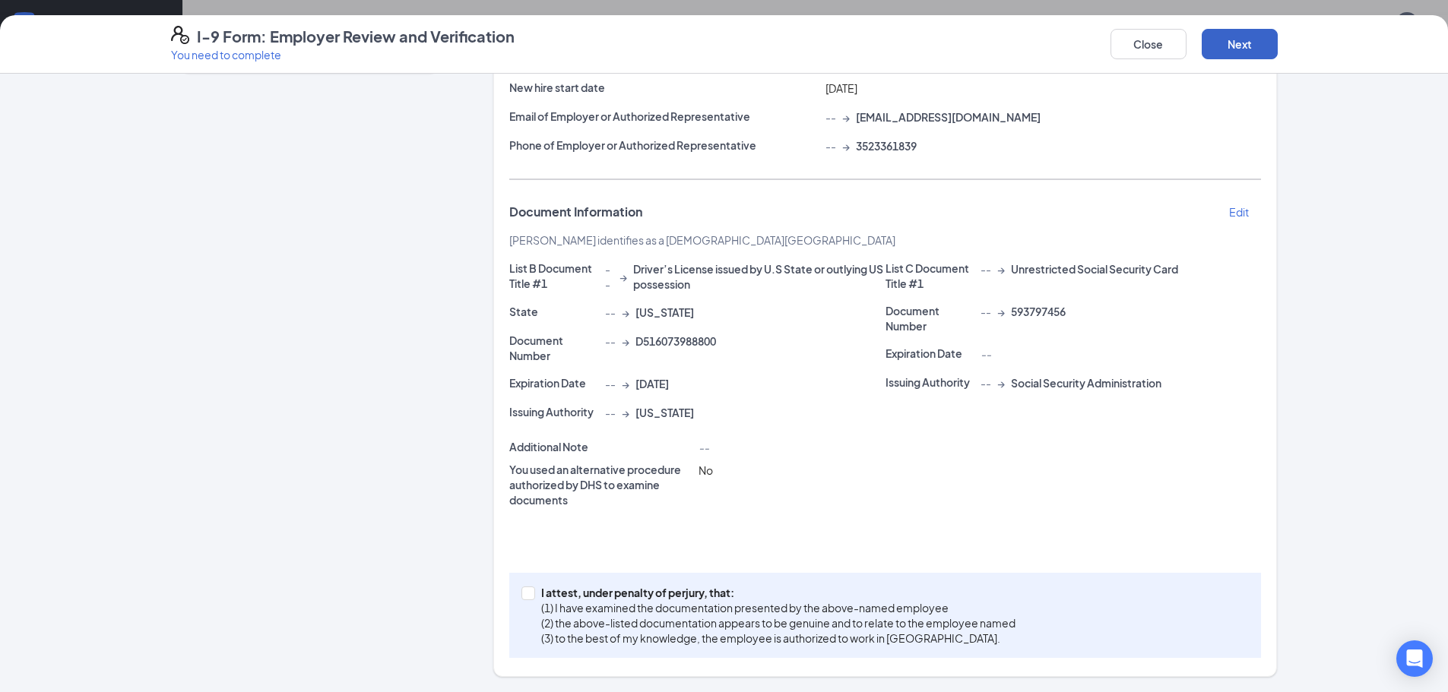
scroll to position [189, 0]
click at [522, 594] on input "I attest, under penalty of [PERSON_NAME], that: (1) I have examined the documen…" at bounding box center [526, 592] width 11 height 11
checkbox input "true"
click at [1245, 49] on button "Next" at bounding box center [1239, 44] width 76 height 30
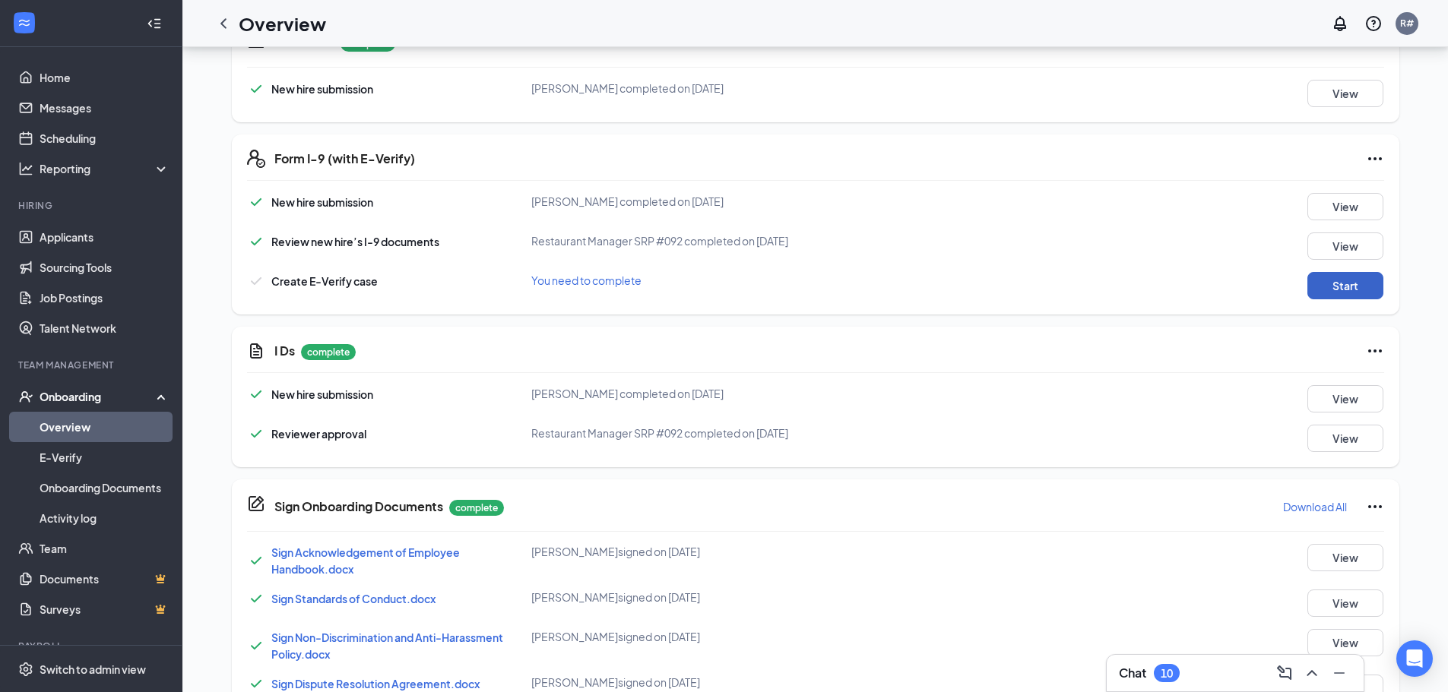
click at [1349, 286] on button "Start" at bounding box center [1345, 285] width 76 height 27
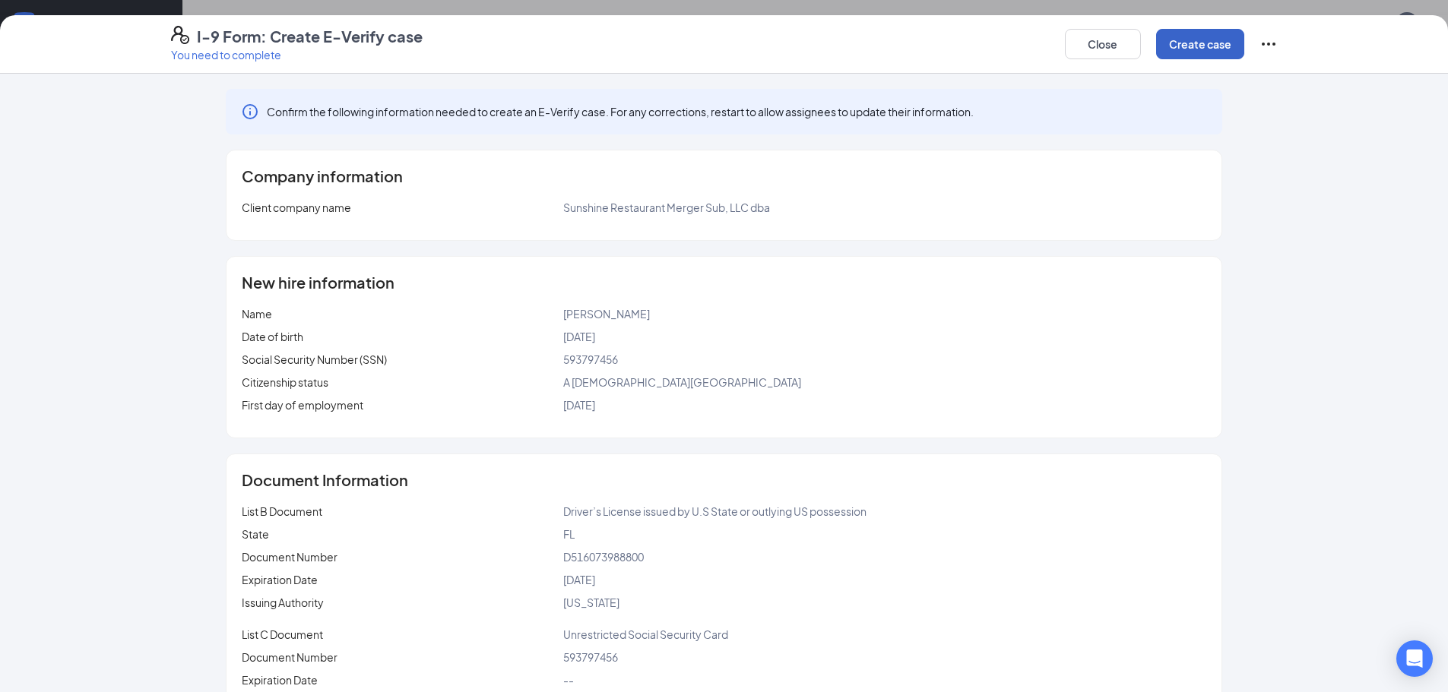
click at [1193, 52] on button "Create case" at bounding box center [1200, 44] width 88 height 30
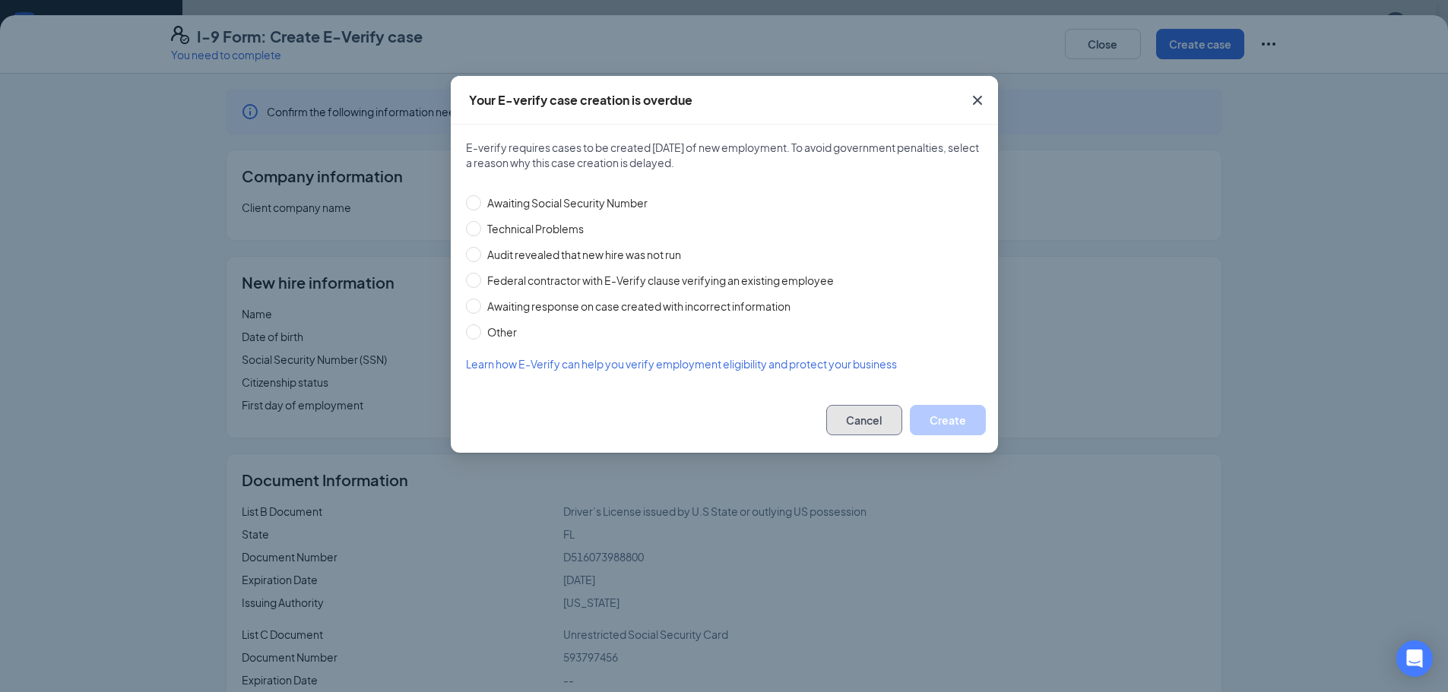
click at [883, 417] on button "Cancel" at bounding box center [864, 420] width 76 height 30
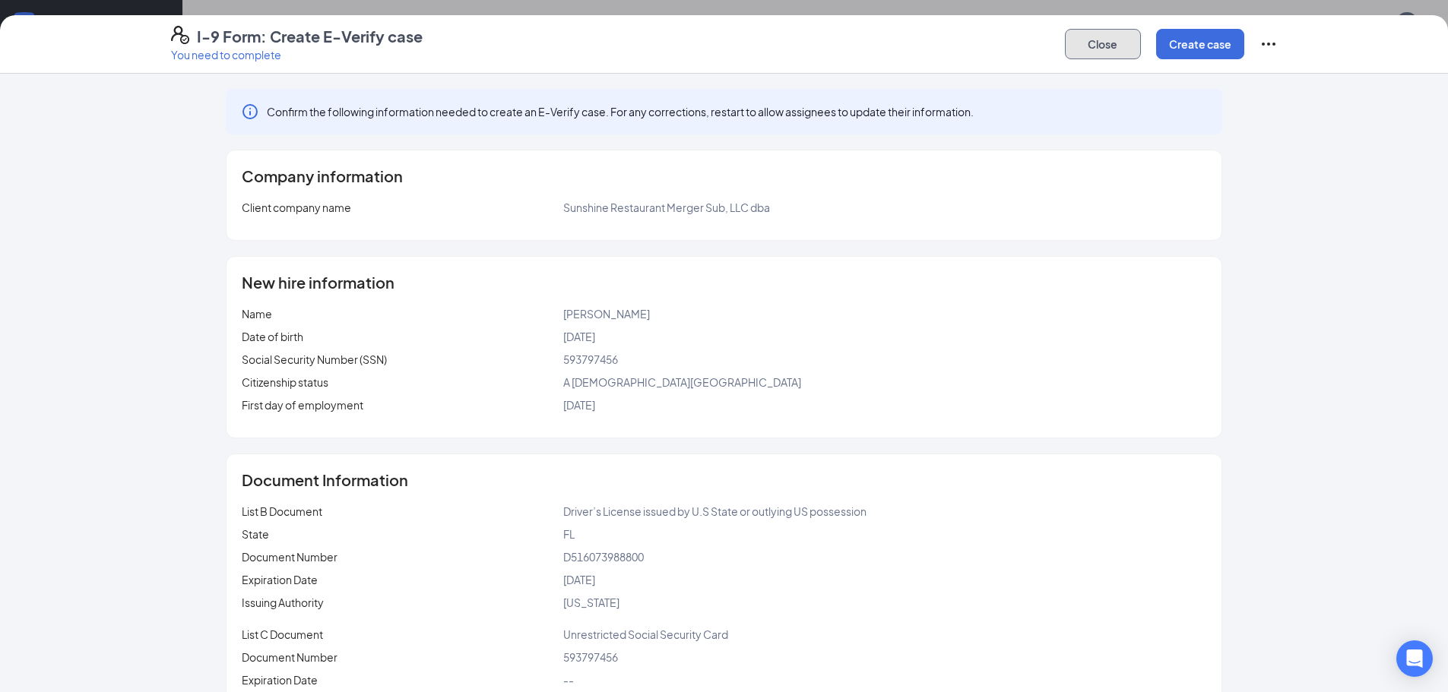
click at [1072, 40] on button "Close" at bounding box center [1103, 44] width 76 height 30
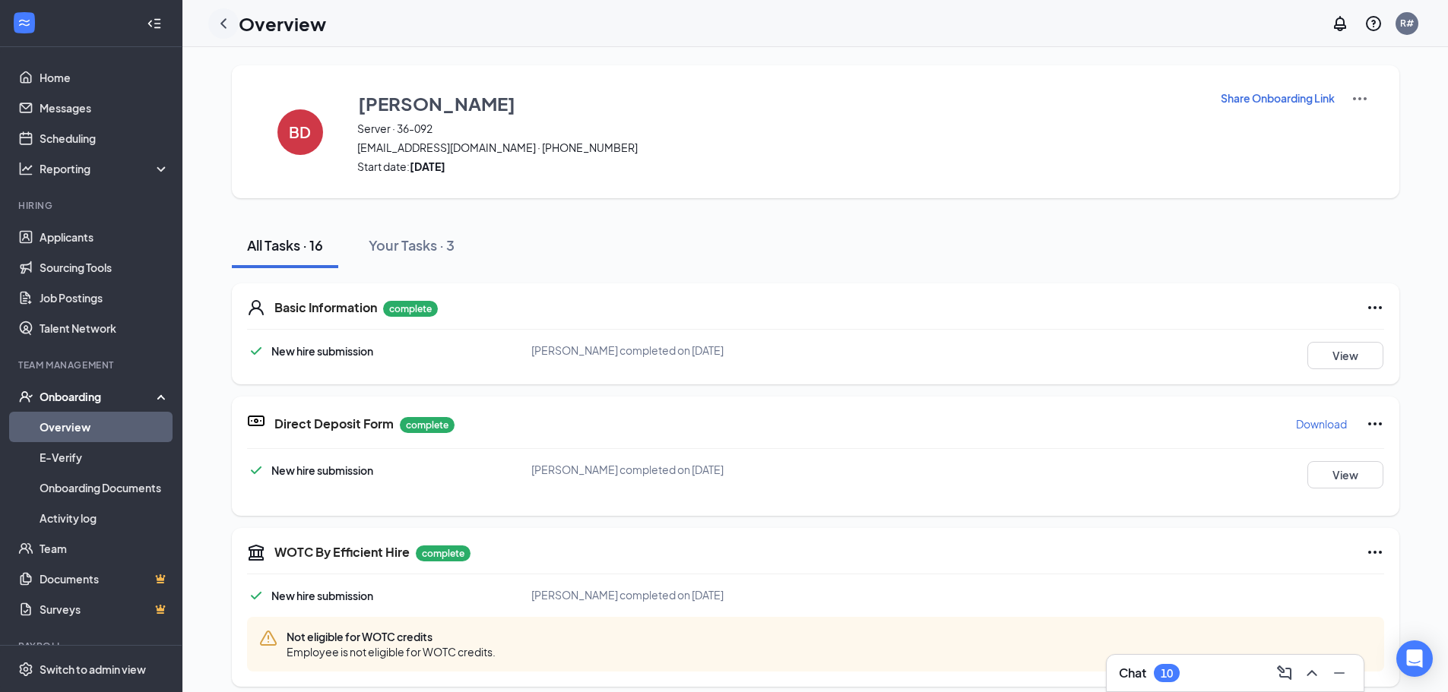
click at [223, 20] on icon "ChevronLeft" at bounding box center [223, 23] width 18 height 18
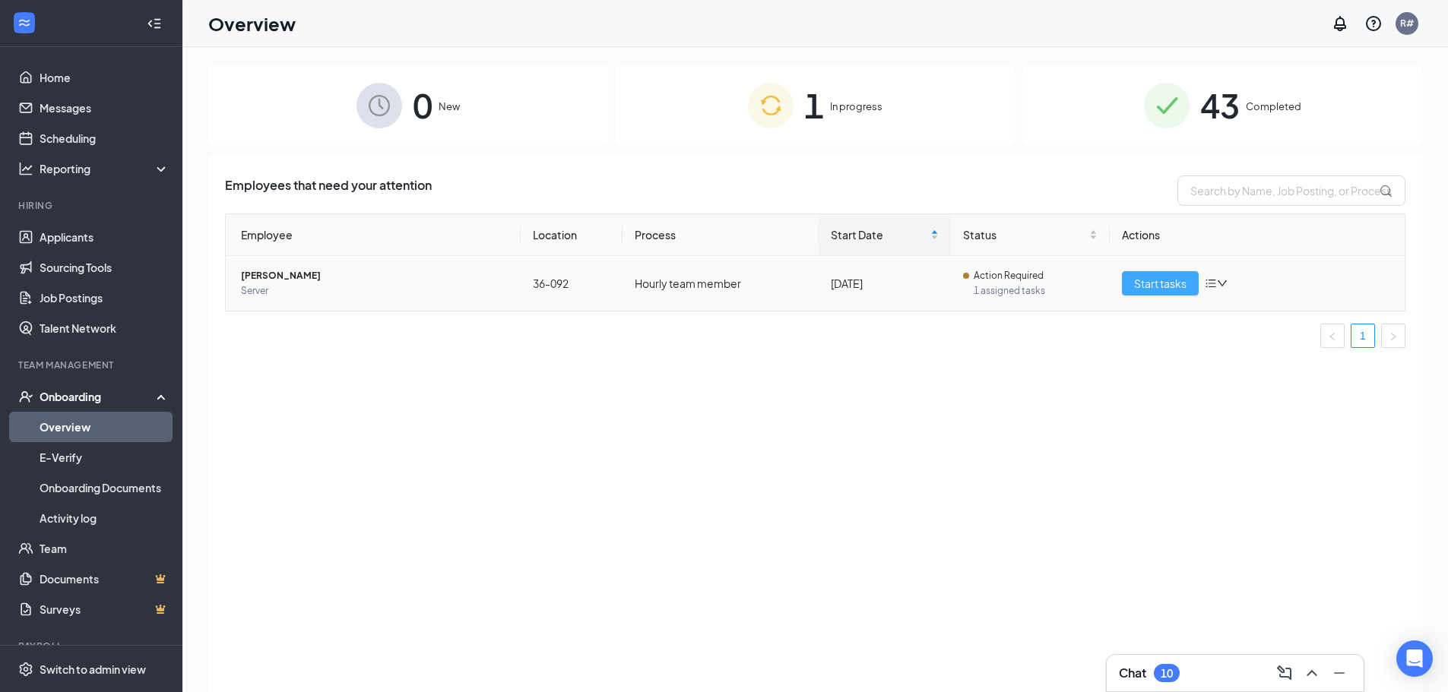
click at [1133, 284] on button "Start tasks" at bounding box center [1160, 283] width 77 height 24
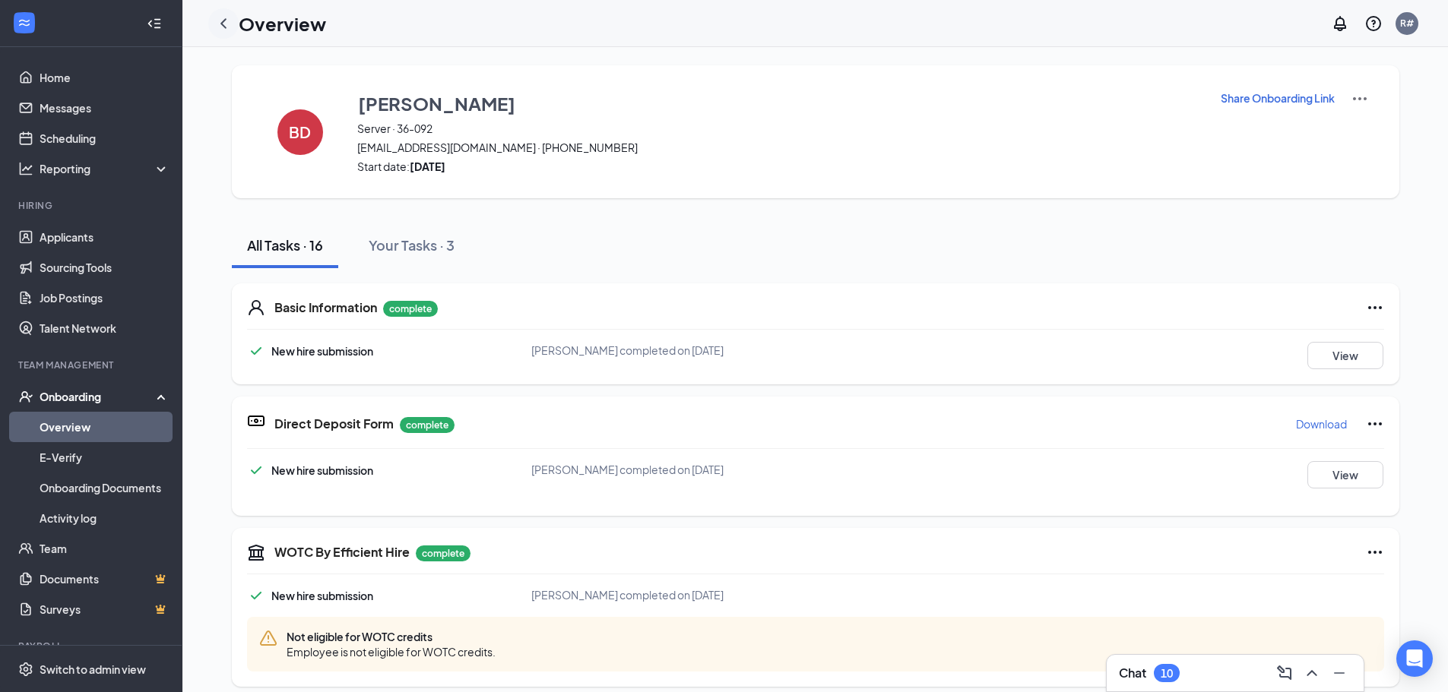
click at [217, 26] on icon "ChevronLeft" at bounding box center [223, 23] width 18 height 18
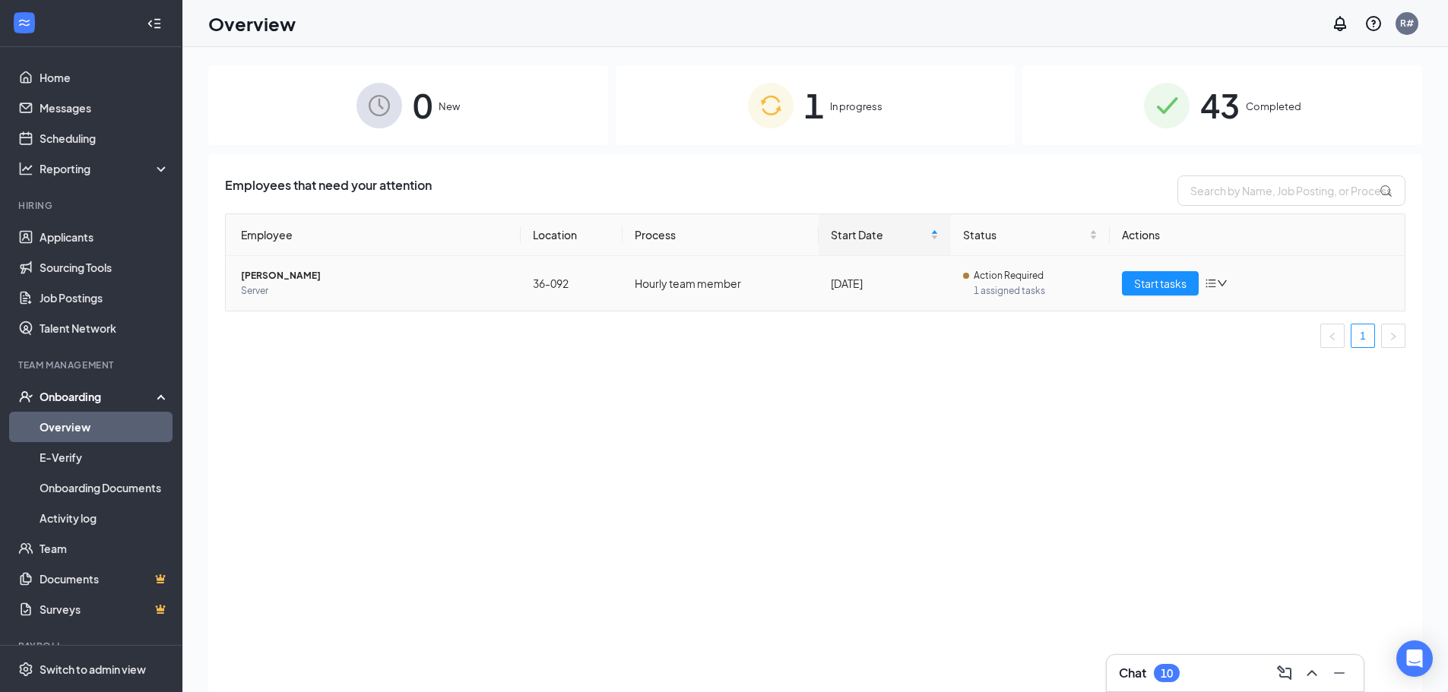
click at [1223, 286] on icon "down" at bounding box center [1221, 283] width 9 height 6
click at [1058, 360] on div "Employees that need your attention Employee Location Process Start Date Status …" at bounding box center [814, 442] width 1213 height 576
click at [860, 290] on div "[DATE]" at bounding box center [885, 283] width 108 height 17
click at [931, 230] on div "Start Date" at bounding box center [885, 234] width 108 height 17
click at [1217, 286] on icon "bars" at bounding box center [1210, 283] width 12 height 12
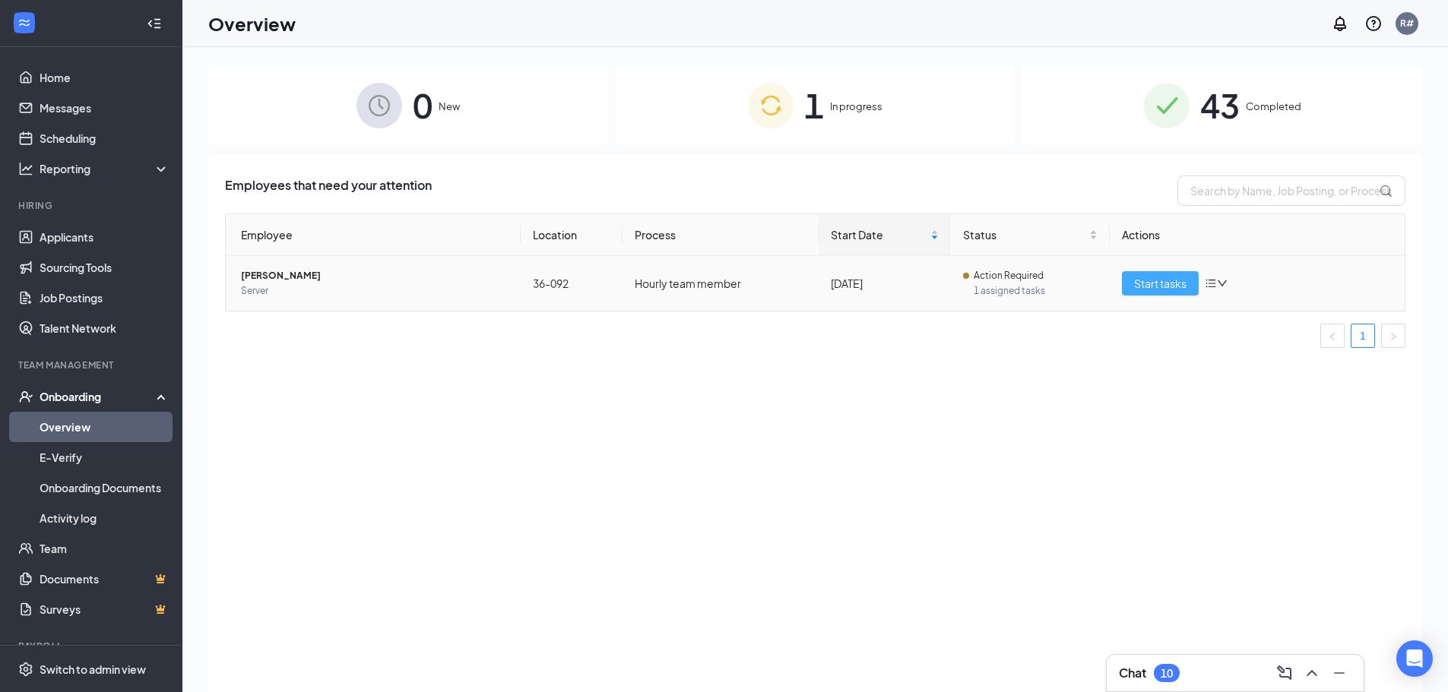
click at [1163, 285] on span "Start tasks" at bounding box center [1160, 283] width 52 height 17
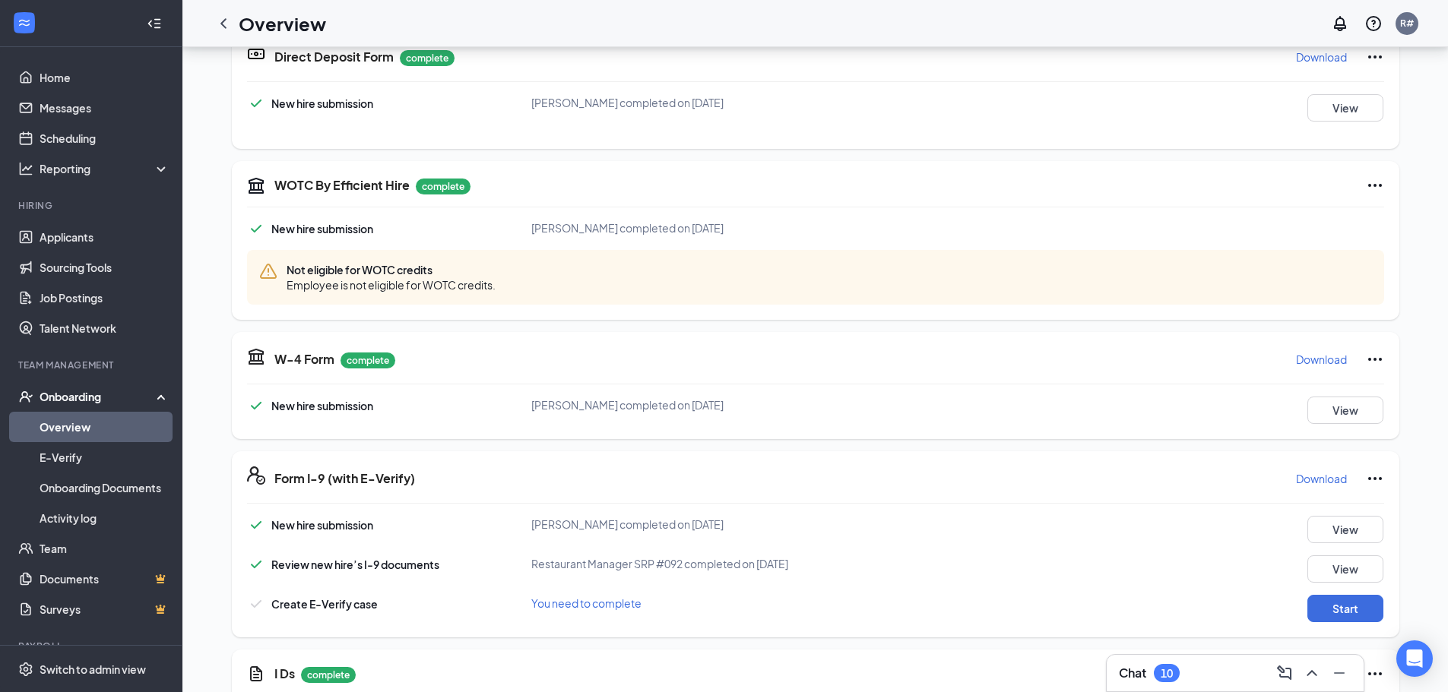
scroll to position [456, 0]
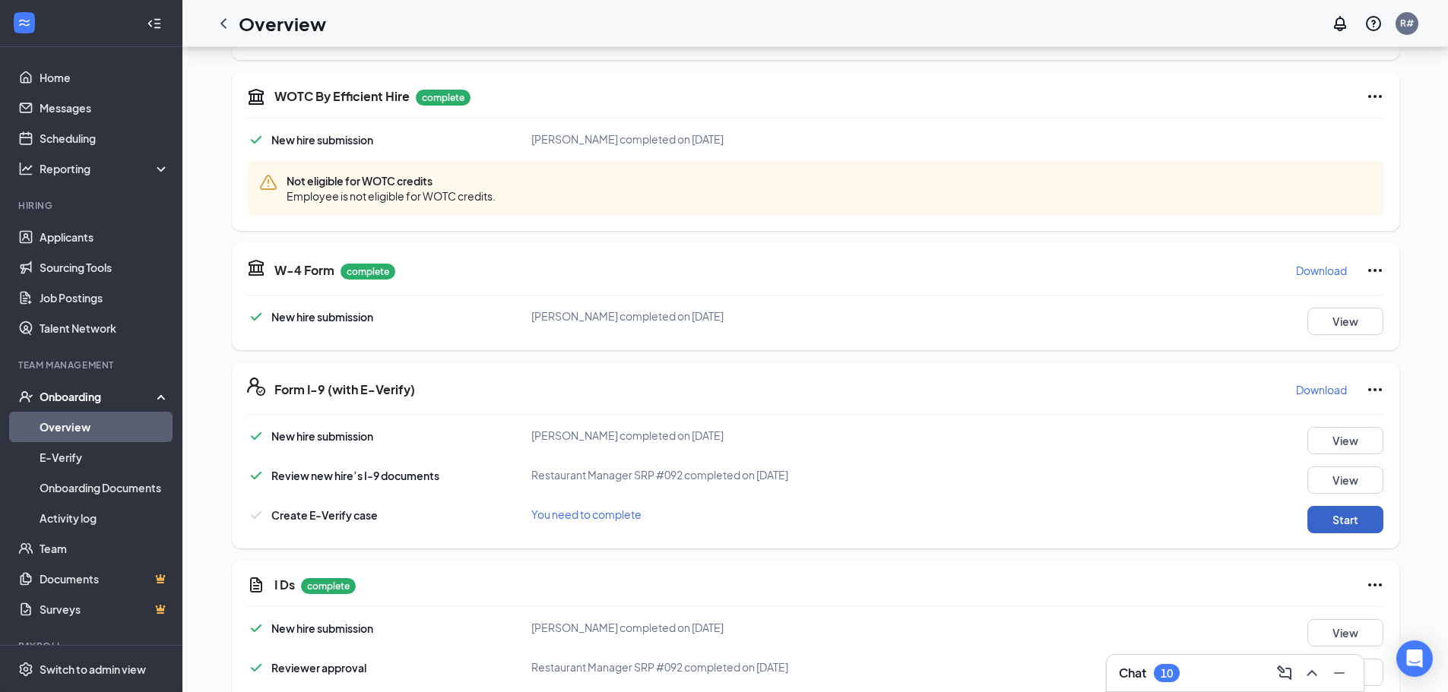
click at [1346, 523] on button "Start" at bounding box center [1345, 519] width 76 height 27
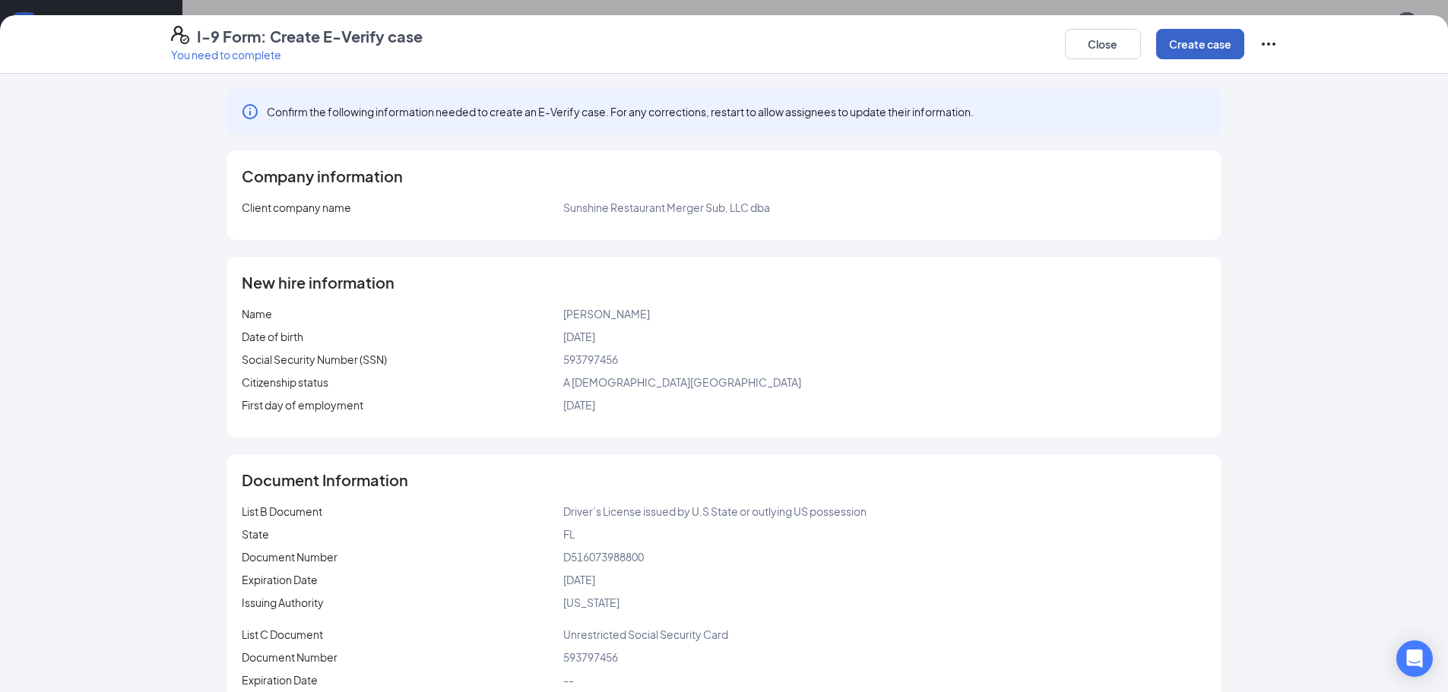
click at [1182, 48] on button "Create case" at bounding box center [1200, 44] width 88 height 30
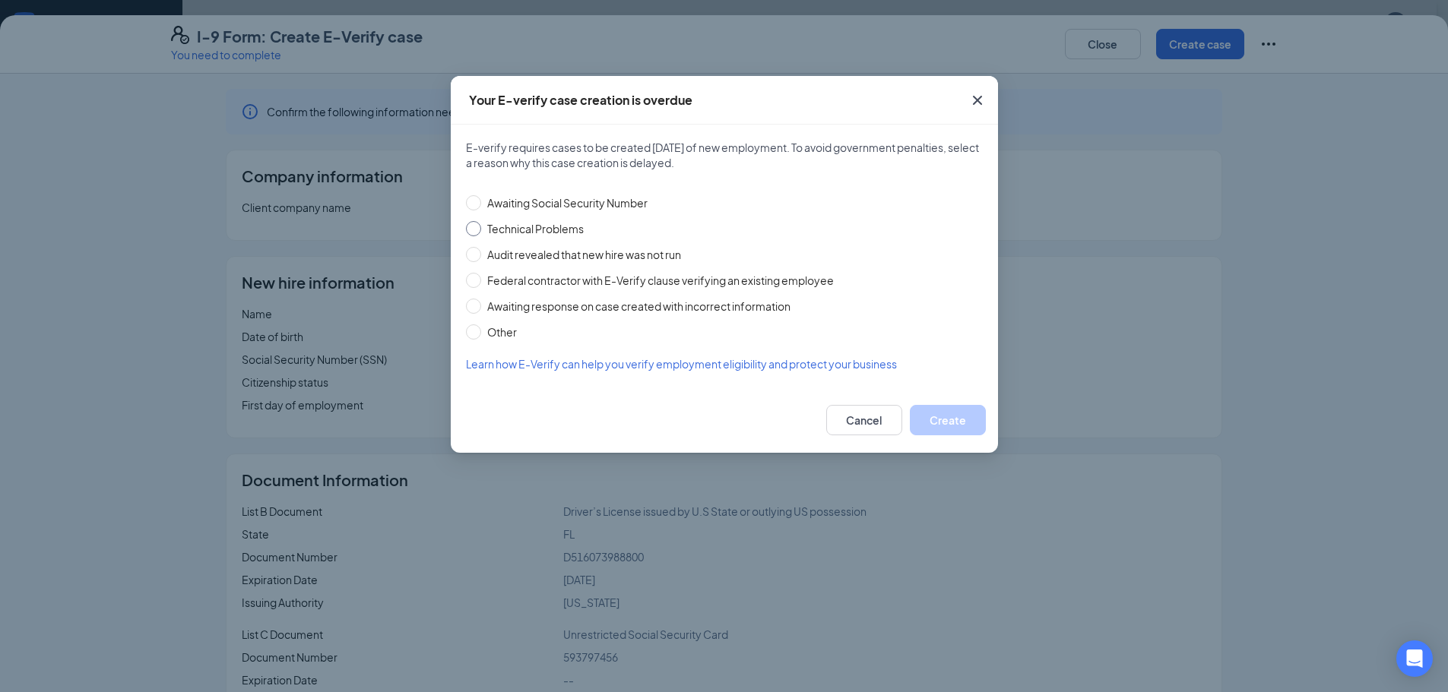
click at [477, 226] on input "Technical Problems" at bounding box center [473, 228] width 15 height 15
radio input "true"
click at [967, 412] on button "Create" at bounding box center [948, 420] width 76 height 30
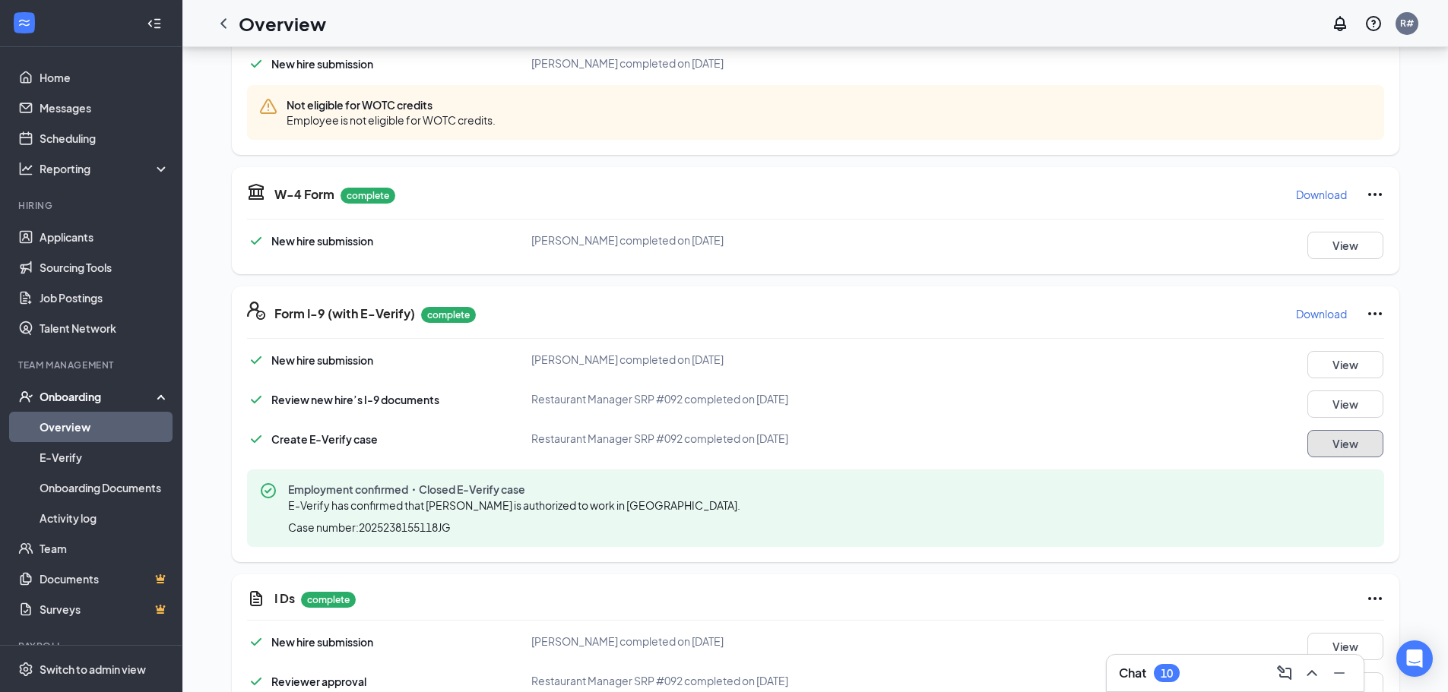
scroll to position [608, 0]
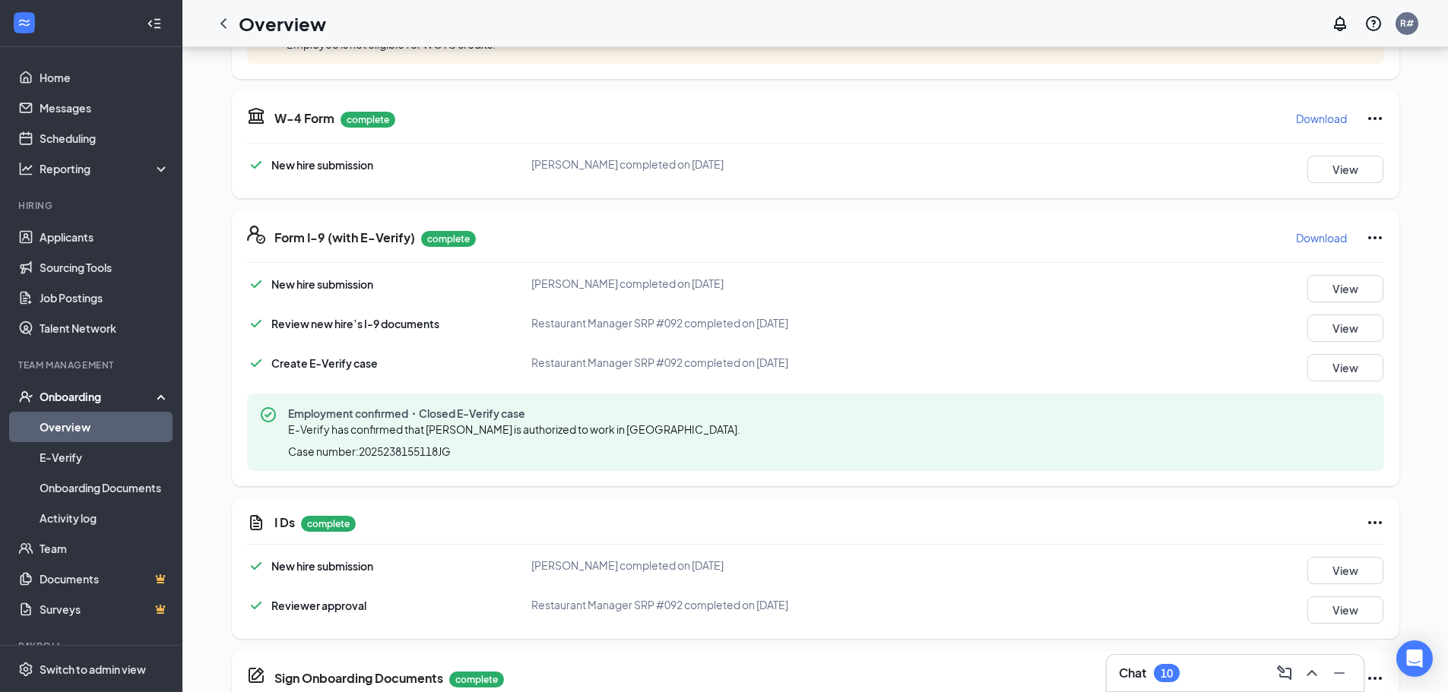
click at [1243, 344] on div "New hire submission [PERSON_NAME] completed on [DATE] View Review new hire’s I-…" at bounding box center [815, 373] width 1137 height 196
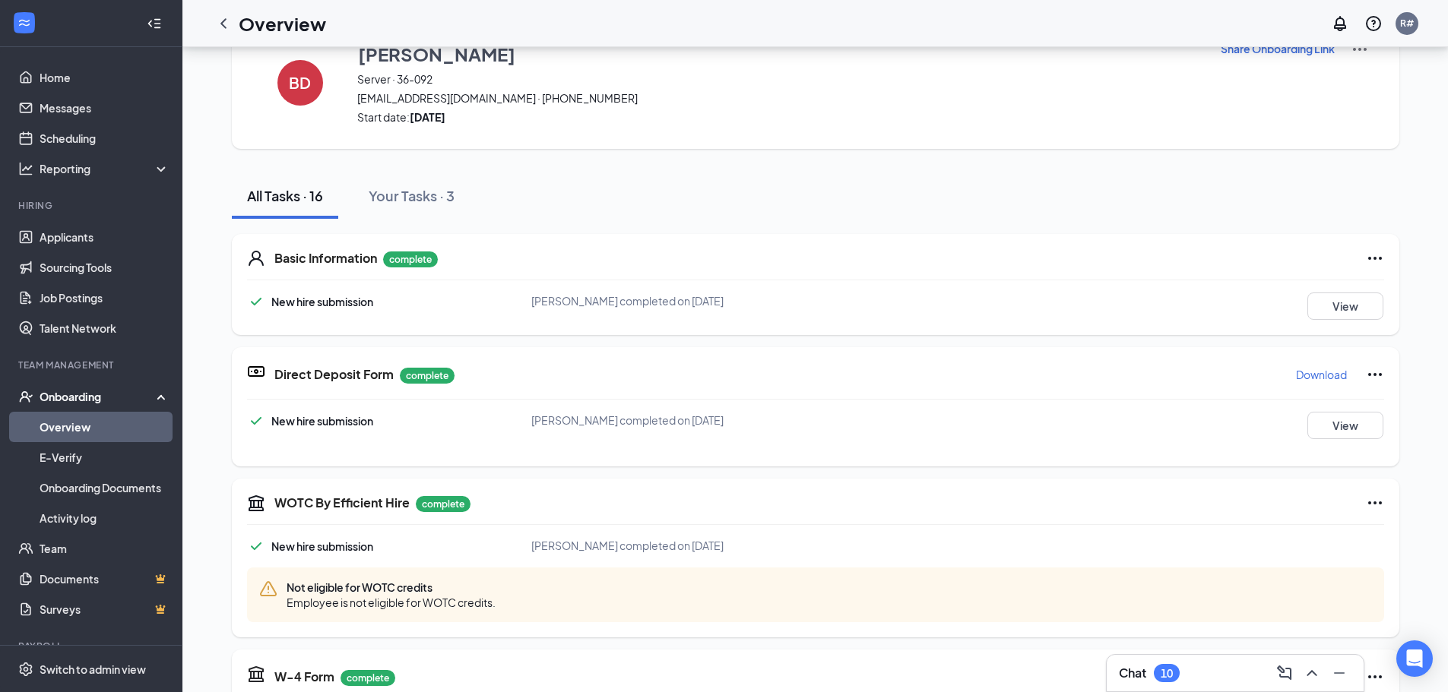
scroll to position [0, 0]
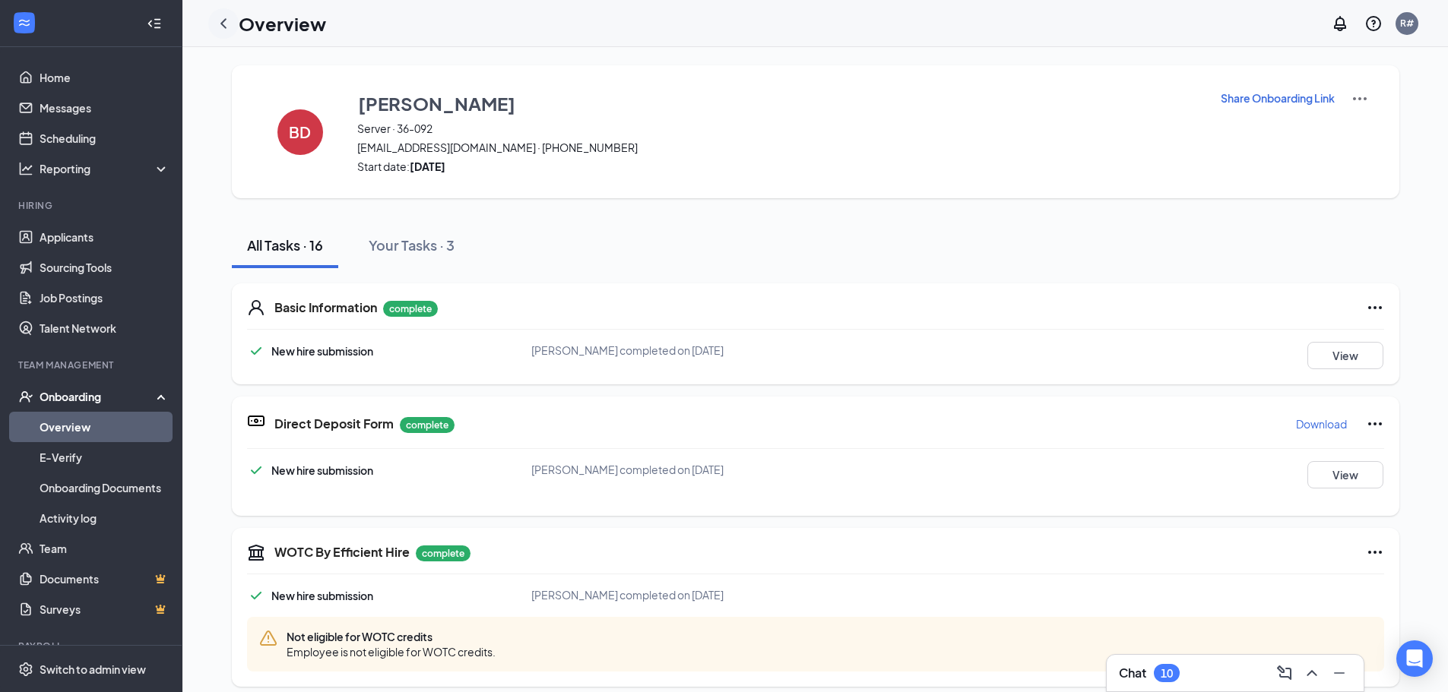
click at [220, 27] on icon "ChevronLeft" at bounding box center [223, 23] width 18 height 18
